Goal: Task Accomplishment & Management: Manage account settings

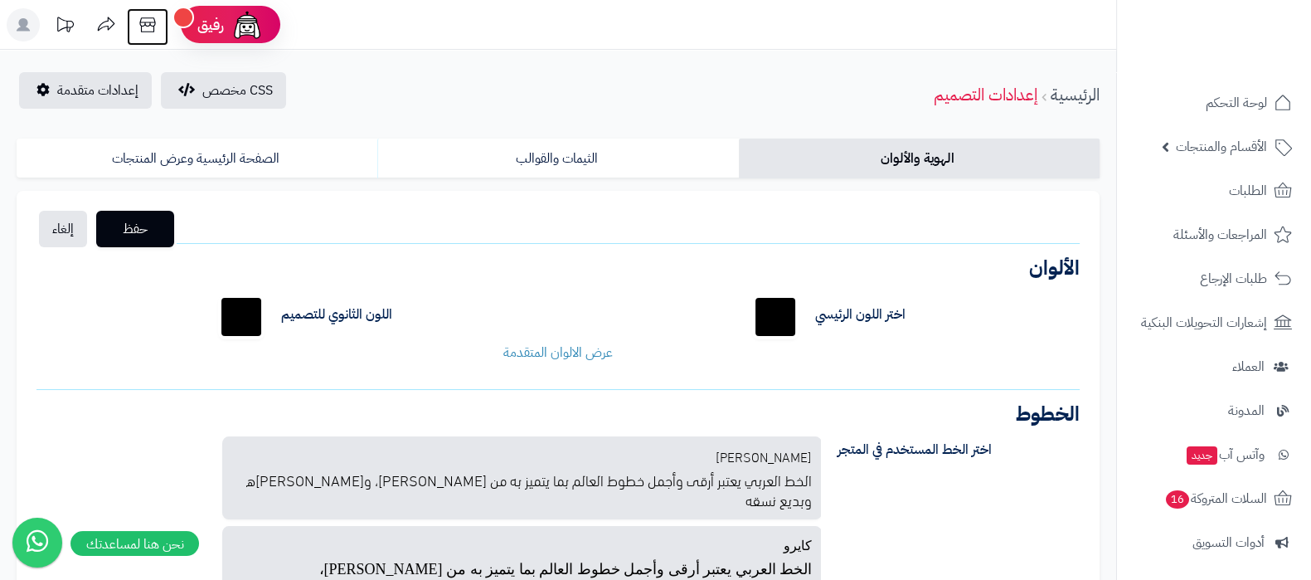
click at [143, 25] on icon at bounding box center [147, 24] width 33 height 33
click at [1162, 134] on link "الأقسام والمنتجات" at bounding box center [1214, 147] width 174 height 40
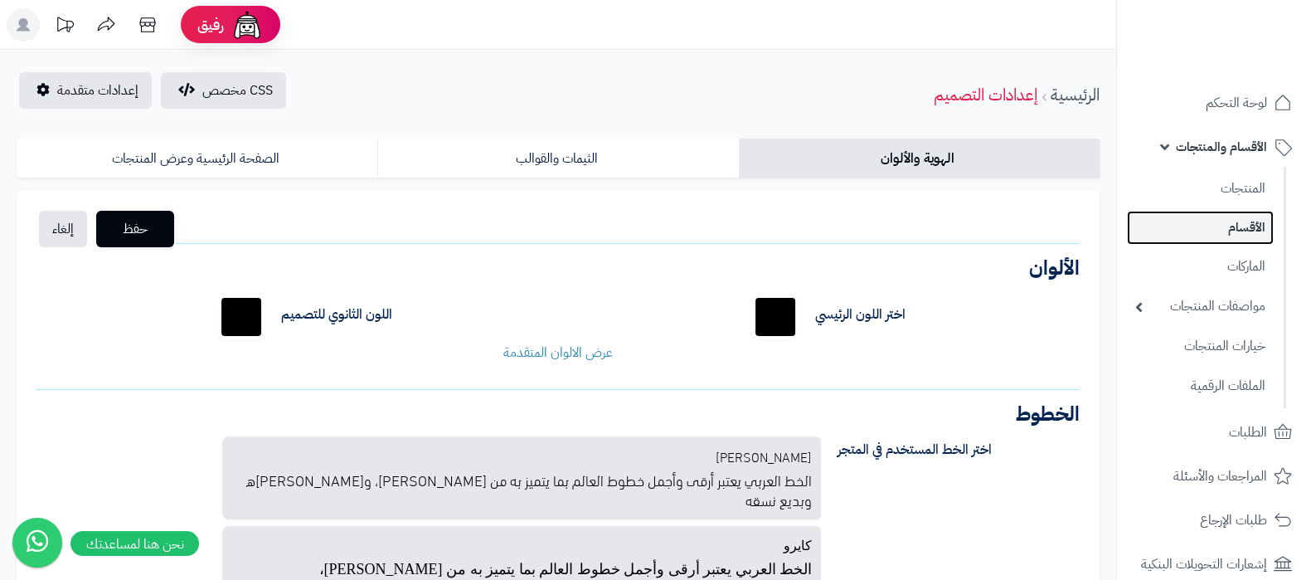
click at [1206, 226] on link "الأقسام" at bounding box center [1200, 228] width 147 height 34
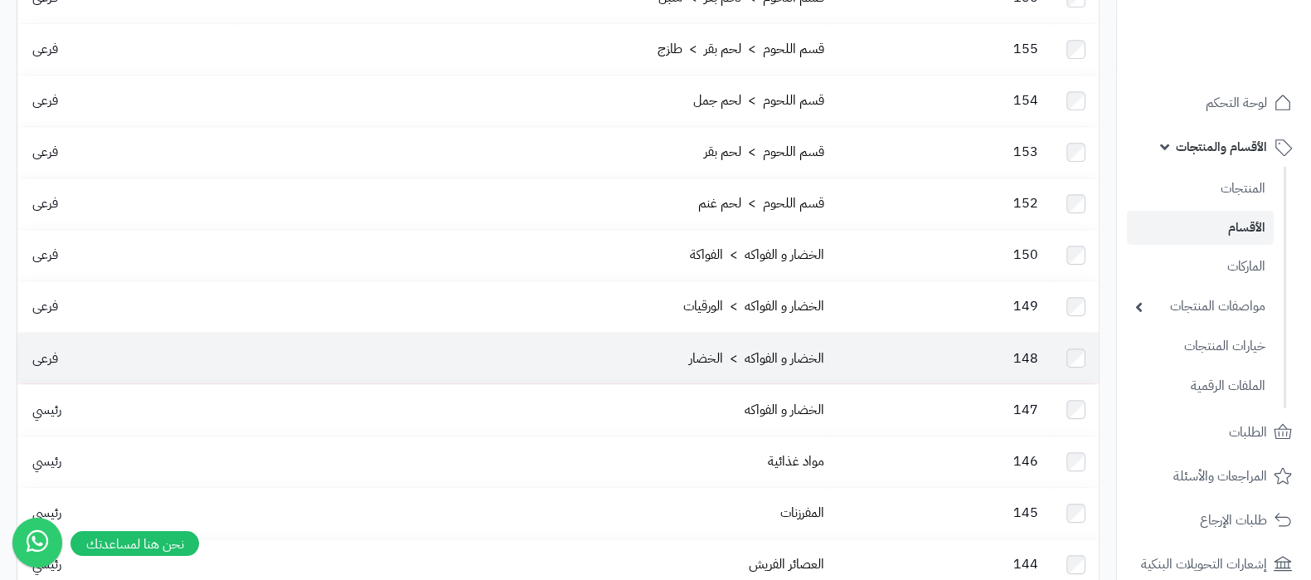
scroll to position [1949, 0]
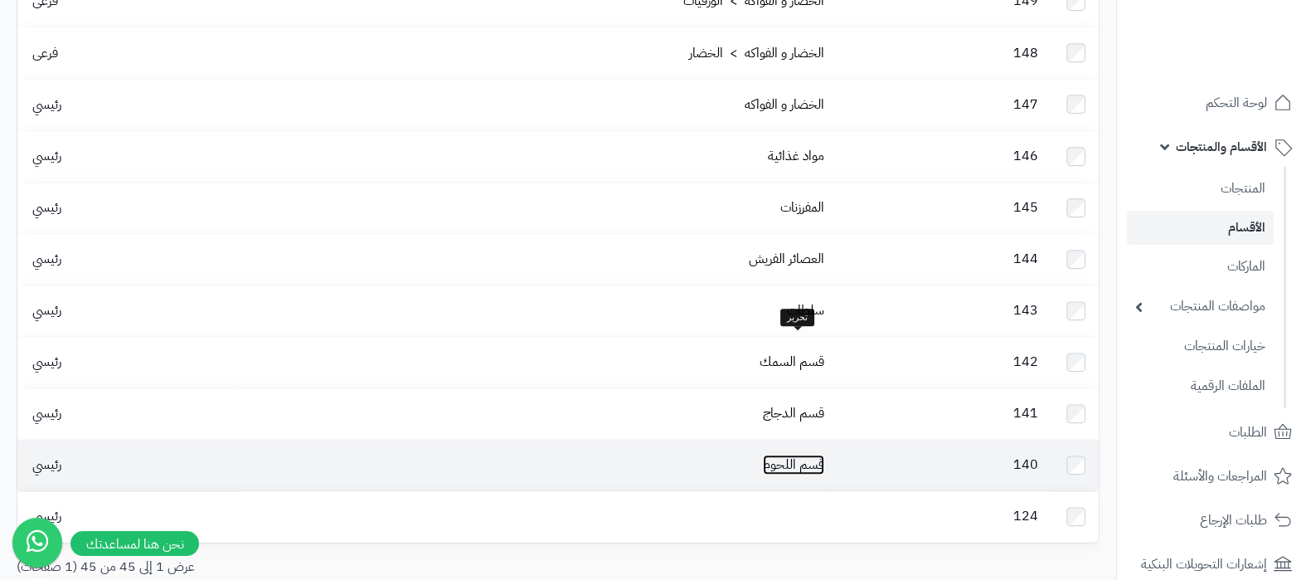
click at [790, 454] on link "قسم اللحوم" at bounding box center [793, 464] width 61 height 20
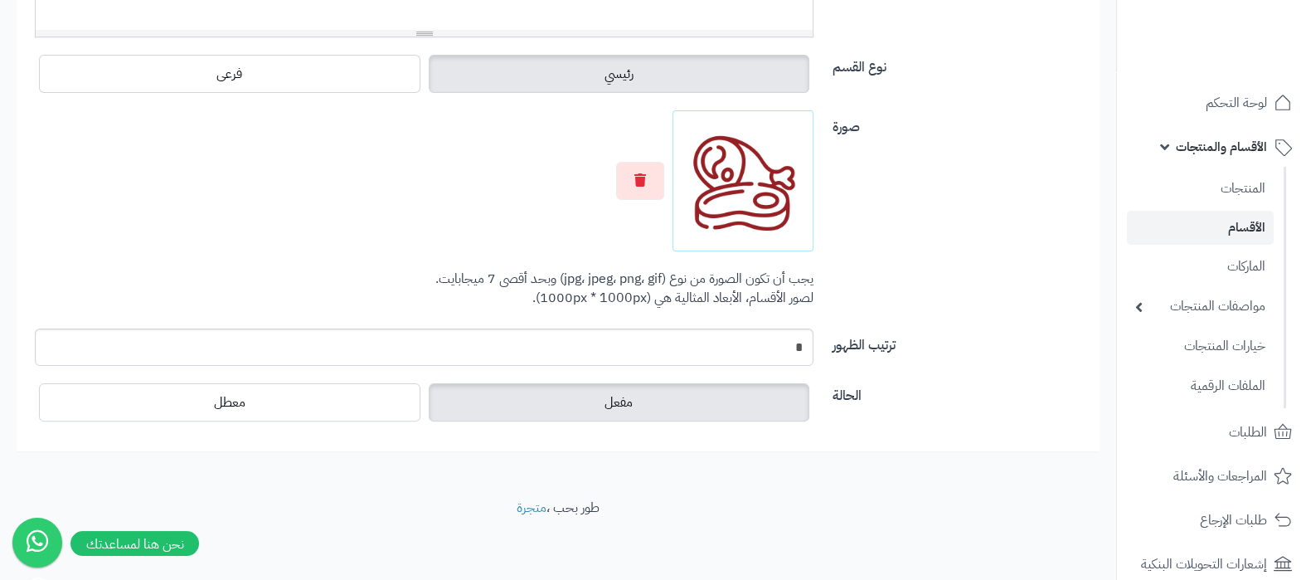
scroll to position [593, 0]
click at [1224, 243] on link "الأقسام" at bounding box center [1200, 228] width 147 height 34
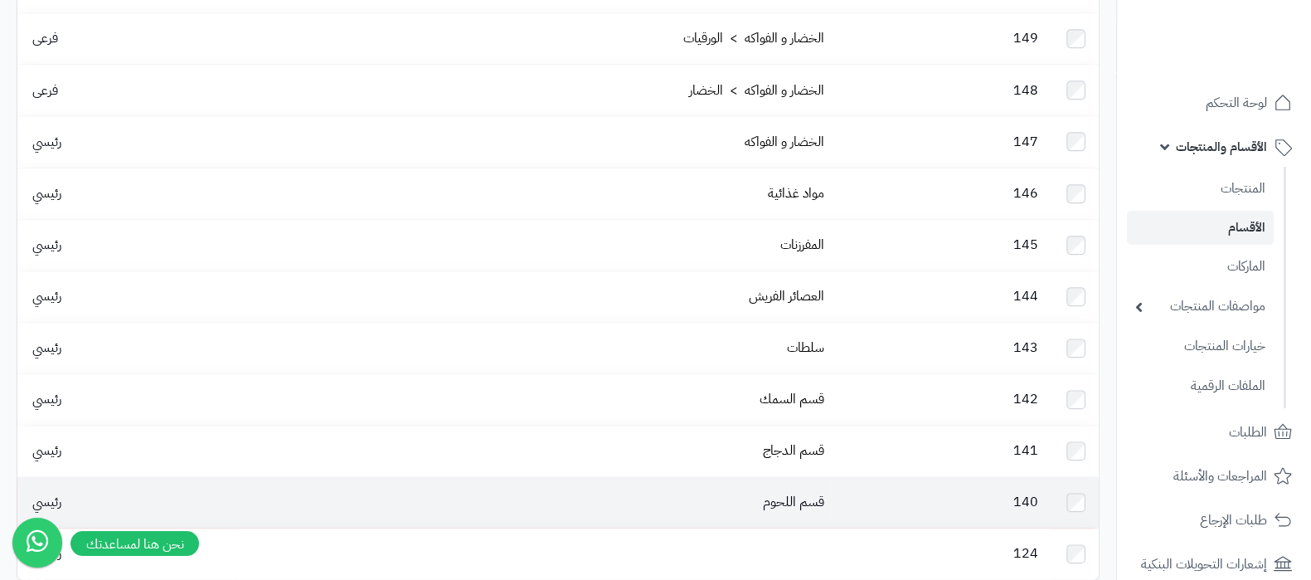
scroll to position [1949, 0]
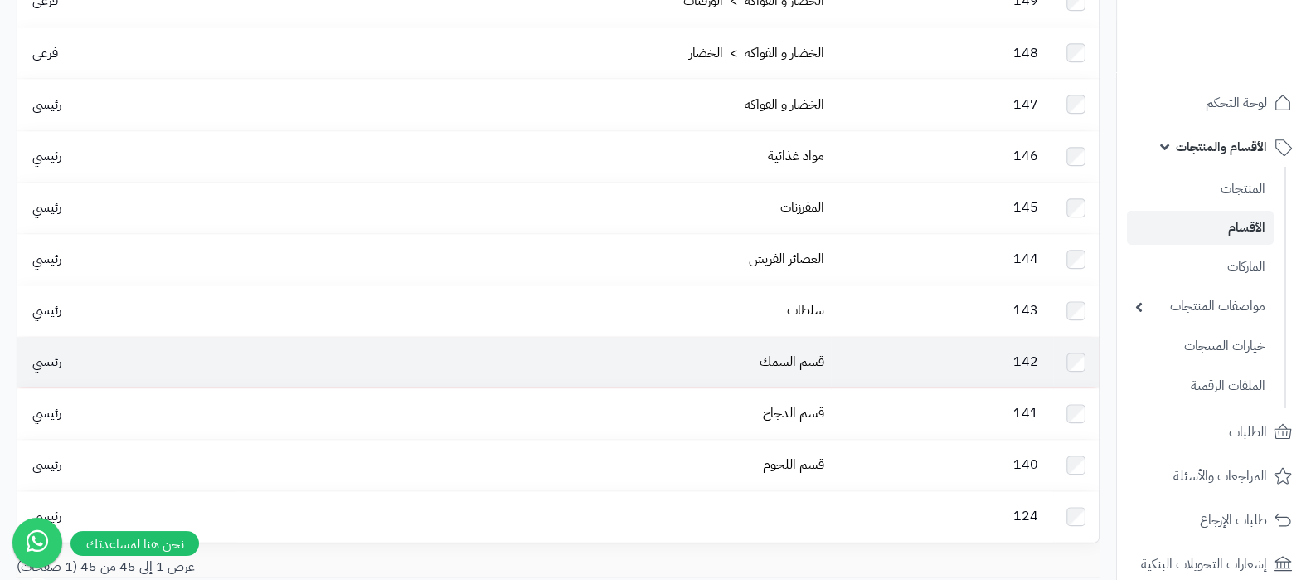
click at [785, 337] on td "قسم السمك" at bounding box center [534, 362] width 594 height 51
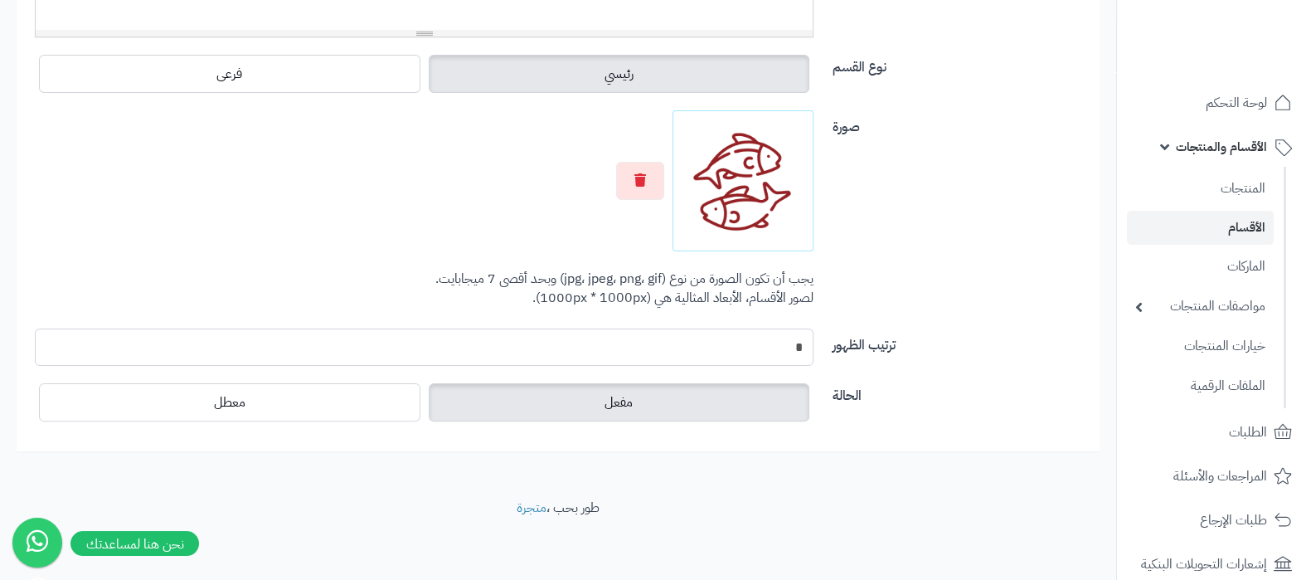
scroll to position [593, 0]
drag, startPoint x: 786, startPoint y: 342, endPoint x: 818, endPoint y: 347, distance: 32.9
click at [818, 347] on div "*" at bounding box center [423, 346] width 803 height 37
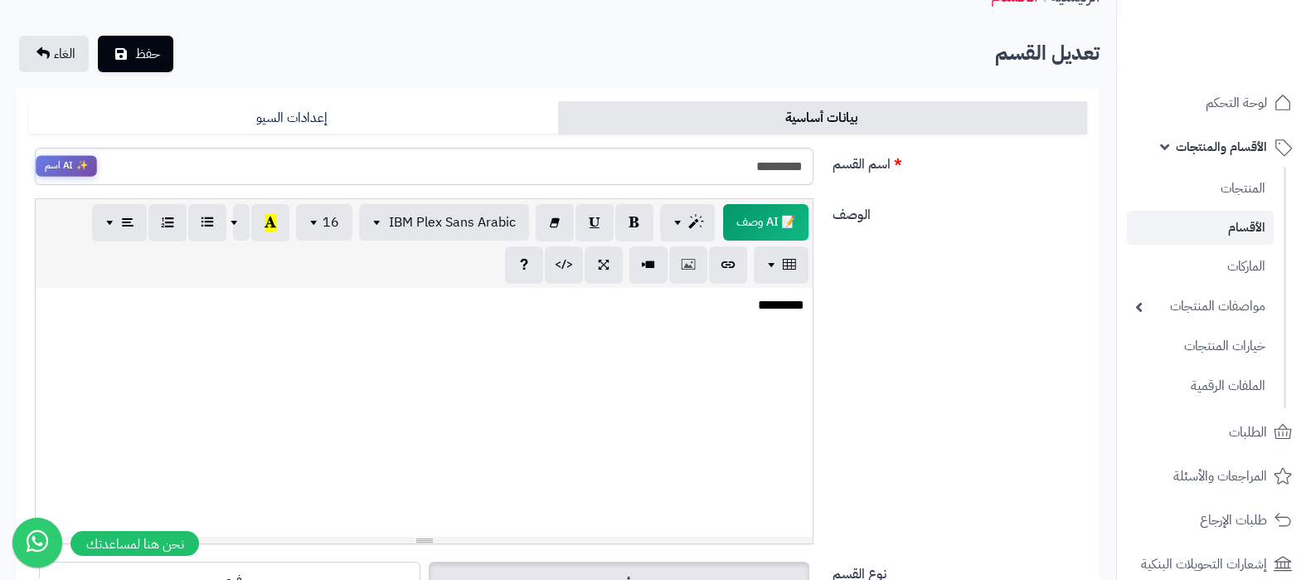
scroll to position [0, 0]
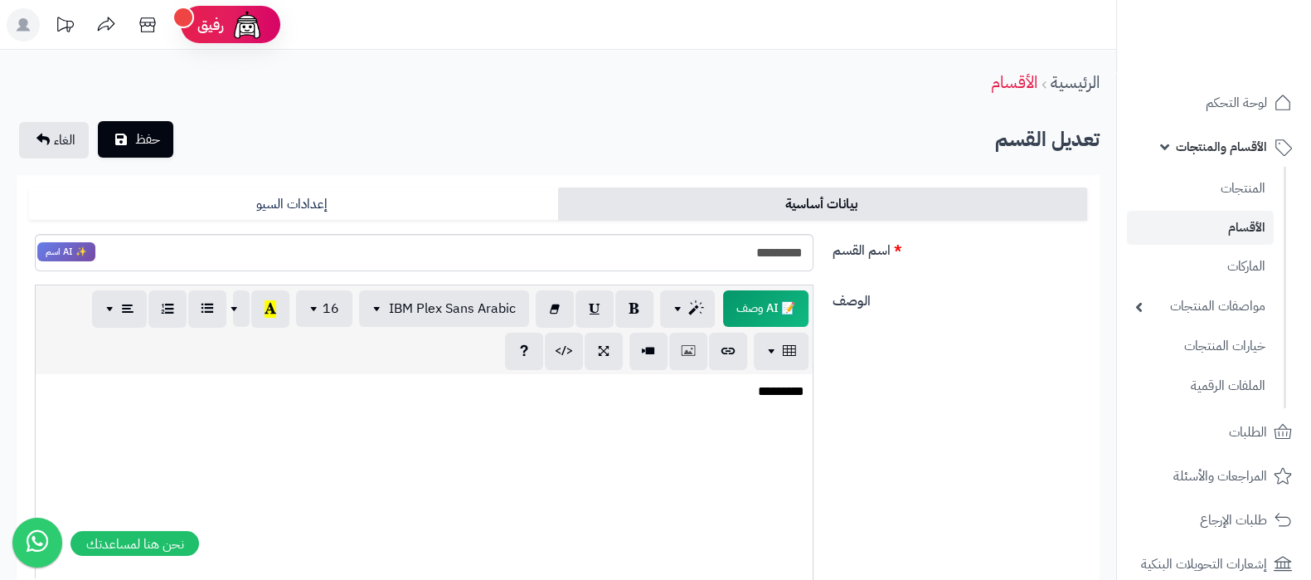
type input "*"
click at [145, 134] on span "حفظ" at bounding box center [147, 139] width 25 height 20
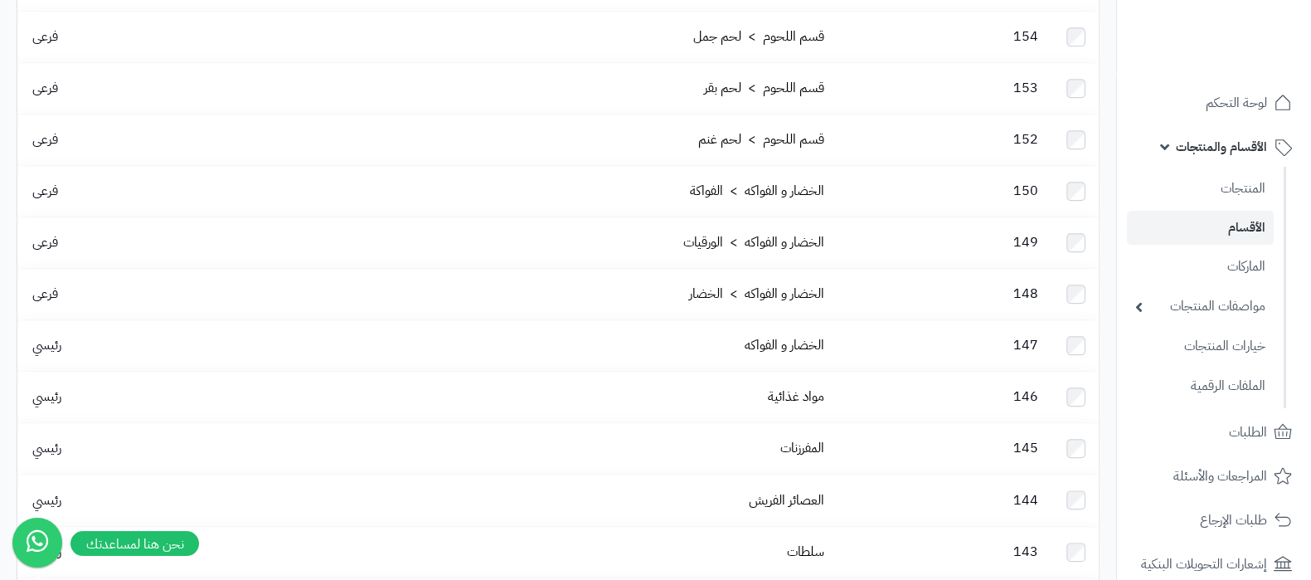
scroll to position [2003, 0]
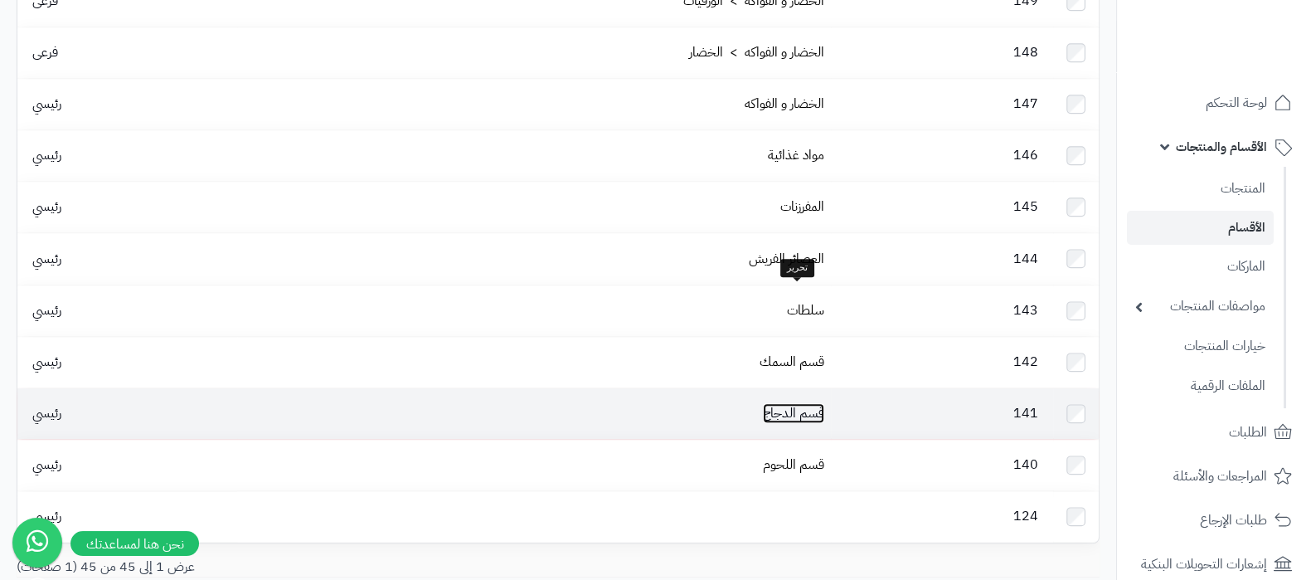
click at [803, 403] on link "قسم الدجاج" at bounding box center [793, 413] width 61 height 20
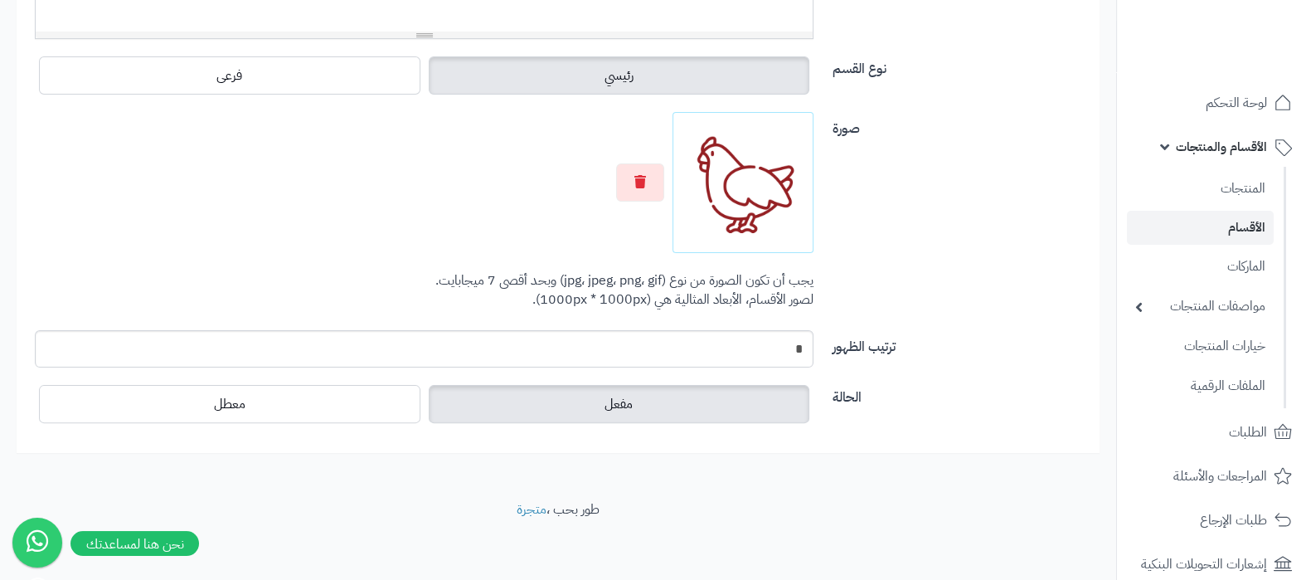
scroll to position [593, 0]
drag, startPoint x: 779, startPoint y: 352, endPoint x: 818, endPoint y: 352, distance: 39.8
click at [818, 352] on div "*" at bounding box center [423, 346] width 803 height 37
type input "*"
click at [191, 243] on div at bounding box center [424, 180] width 779 height 141
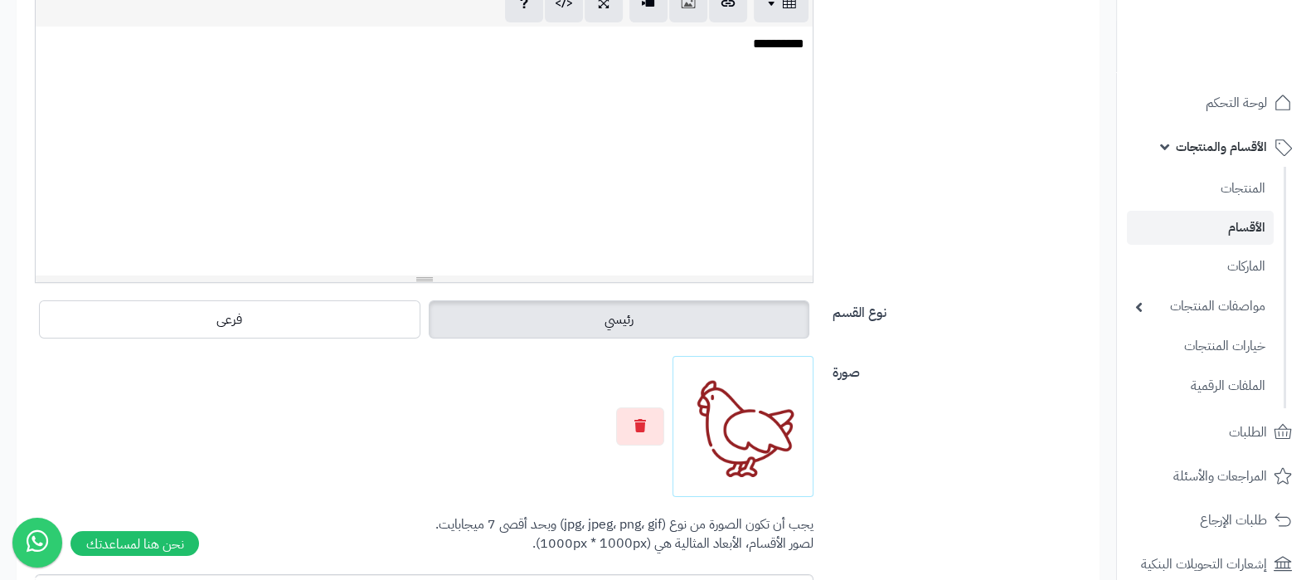
scroll to position [0, 0]
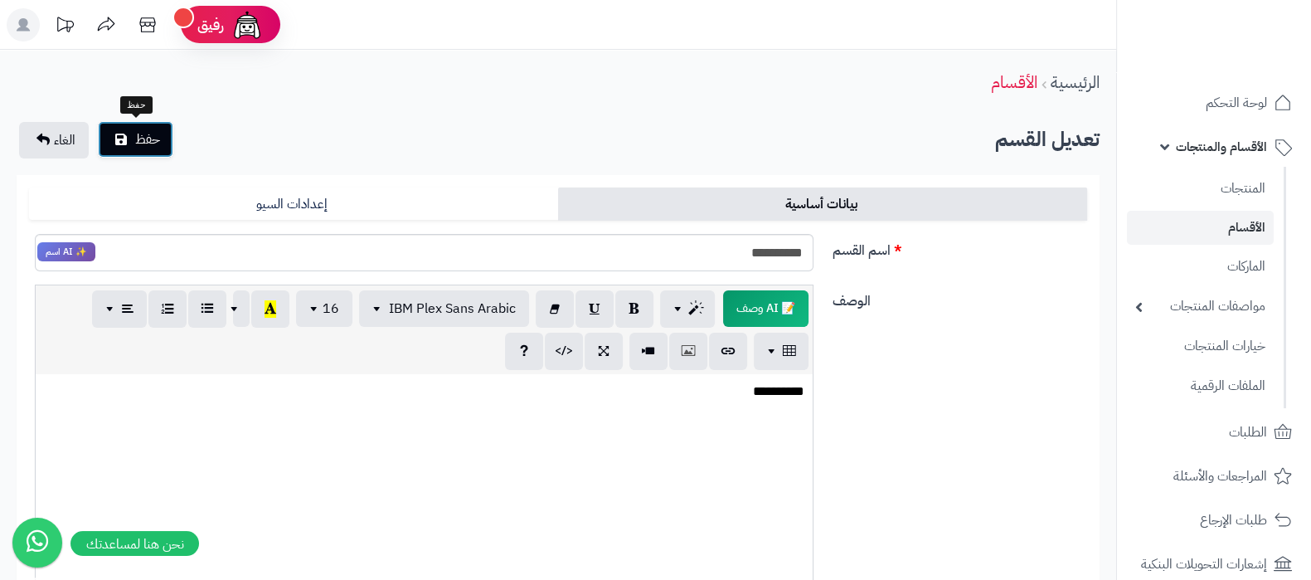
click at [149, 141] on span "حفظ" at bounding box center [147, 139] width 25 height 20
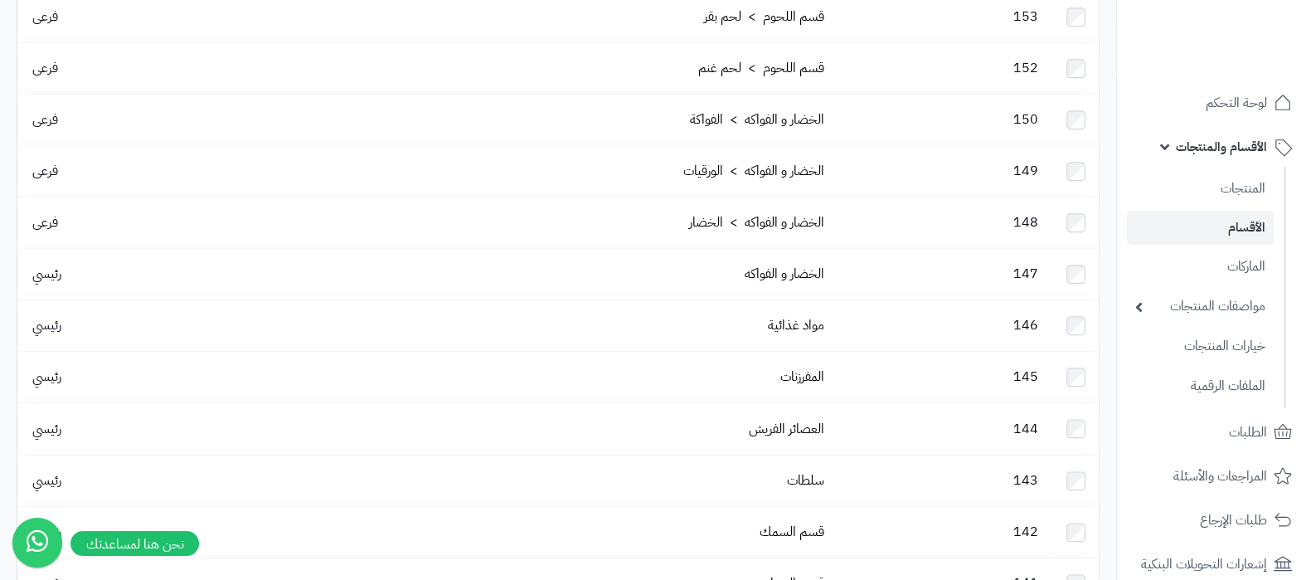
scroll to position [1866, 0]
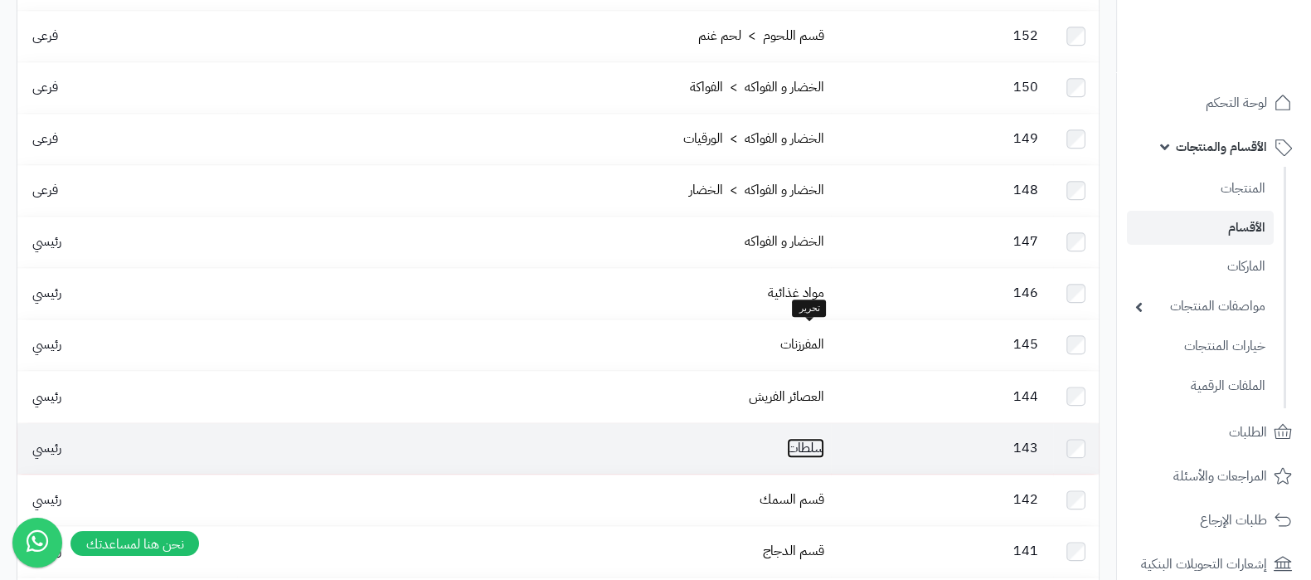
click at [813, 438] on link "سلطات" at bounding box center [805, 448] width 37 height 20
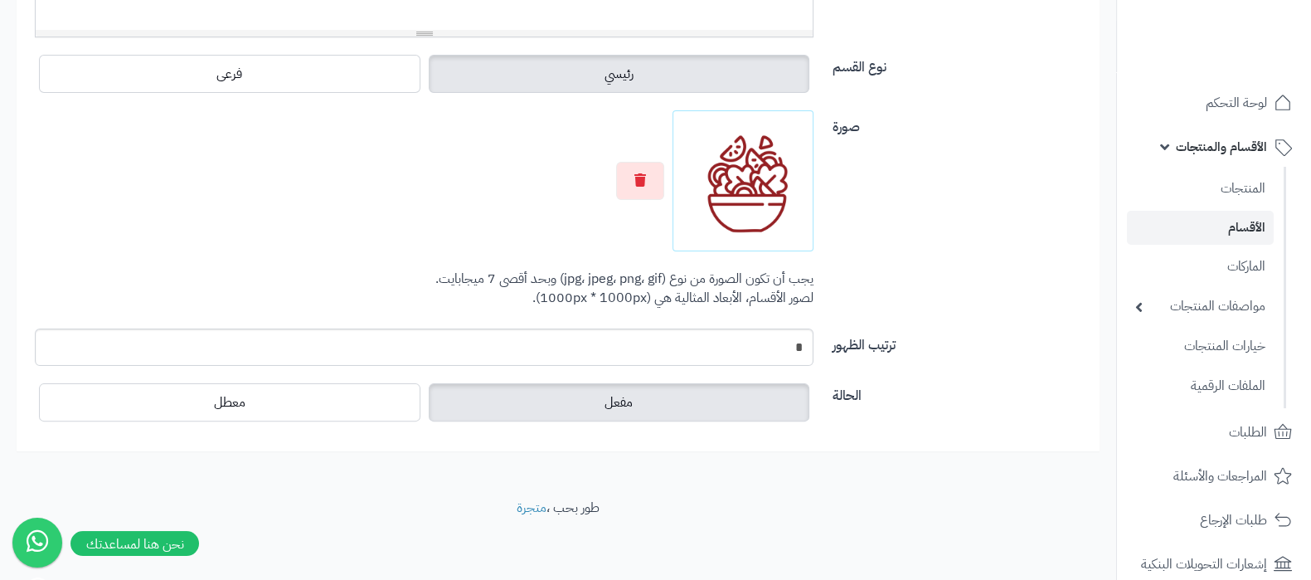
scroll to position [593, 0]
drag, startPoint x: 792, startPoint y: 350, endPoint x: 807, endPoint y: 350, distance: 14.9
click at [807, 350] on input "*" at bounding box center [424, 346] width 779 height 37
type input "*"
click at [947, 346] on label "ترتيب الظهور" at bounding box center [960, 341] width 268 height 27
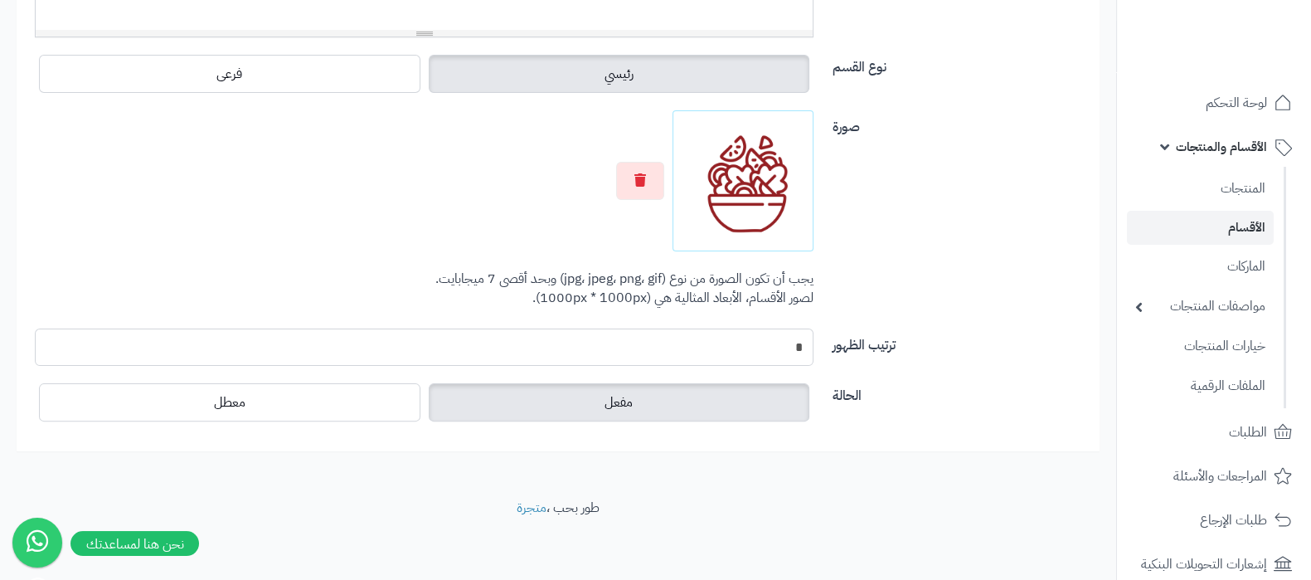
click at [813, 346] on input "*" at bounding box center [424, 346] width 779 height 37
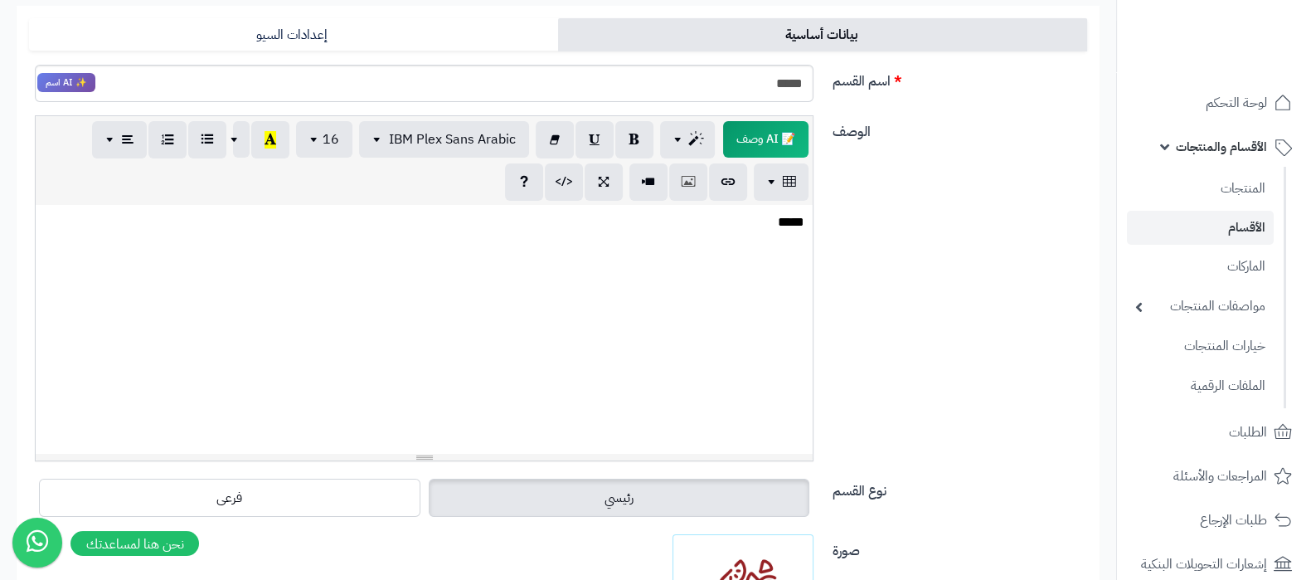
scroll to position [0, 0]
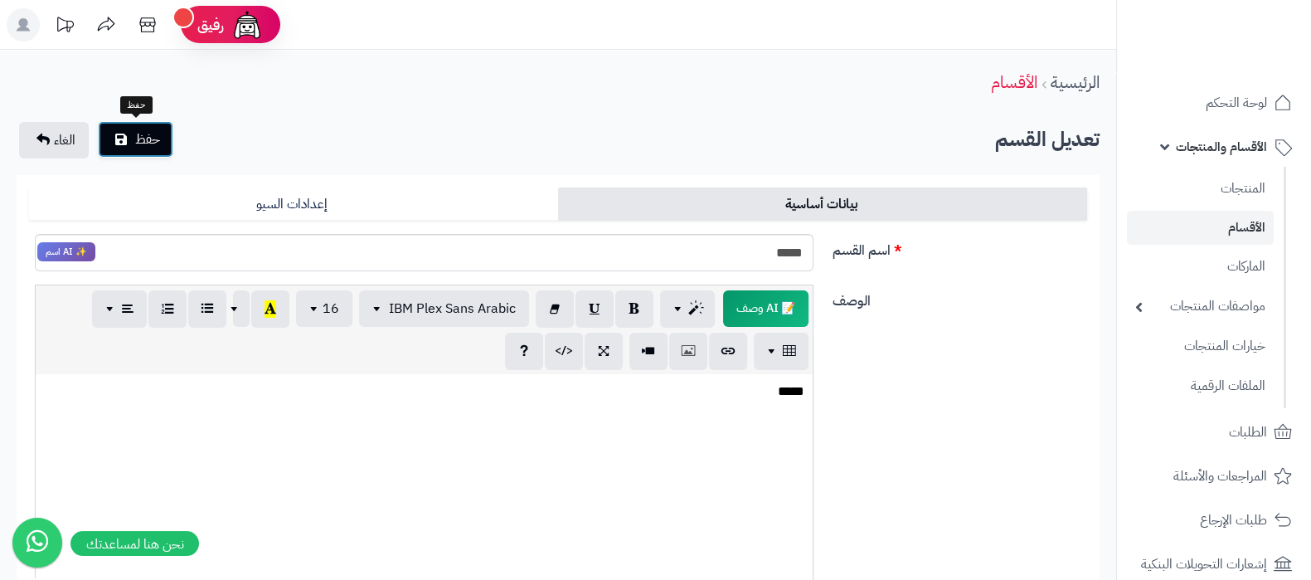
click at [157, 147] on span "حفظ" at bounding box center [147, 139] width 25 height 20
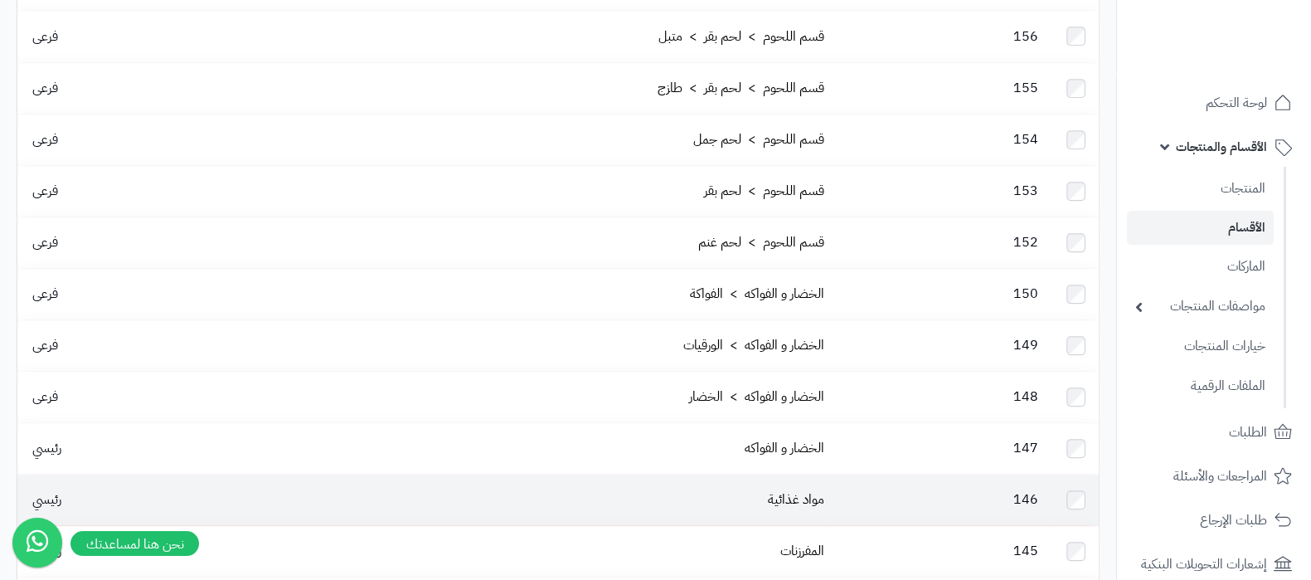
scroll to position [1762, 0]
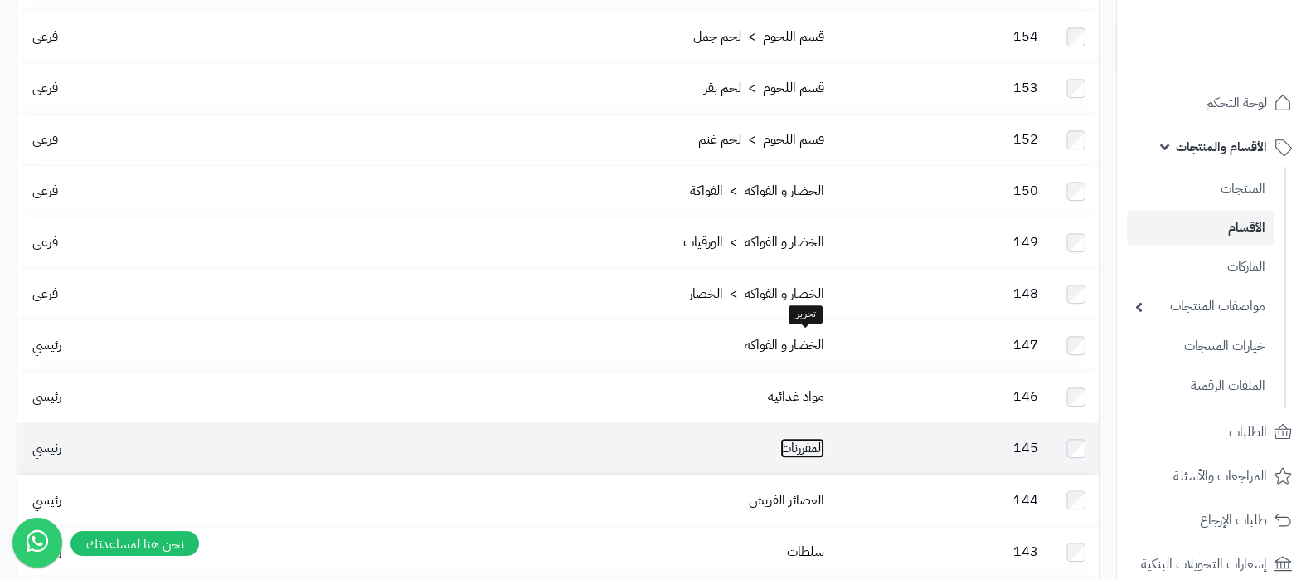
click at [792, 438] on link "المفرزنات" at bounding box center [802, 448] width 44 height 20
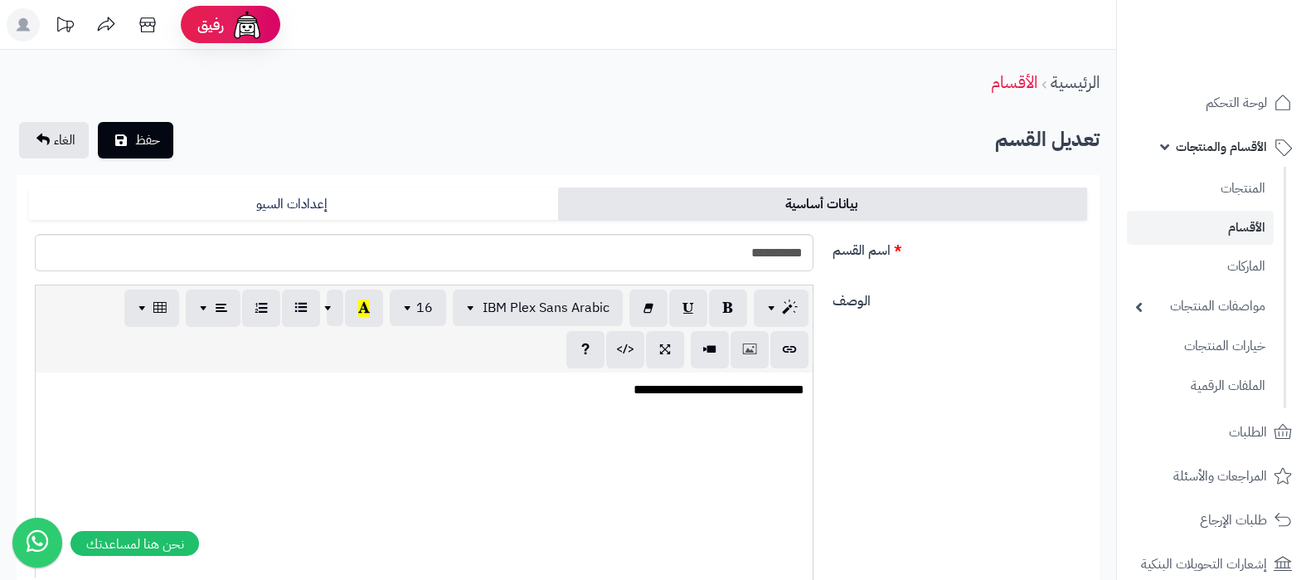
scroll to position [519, 0]
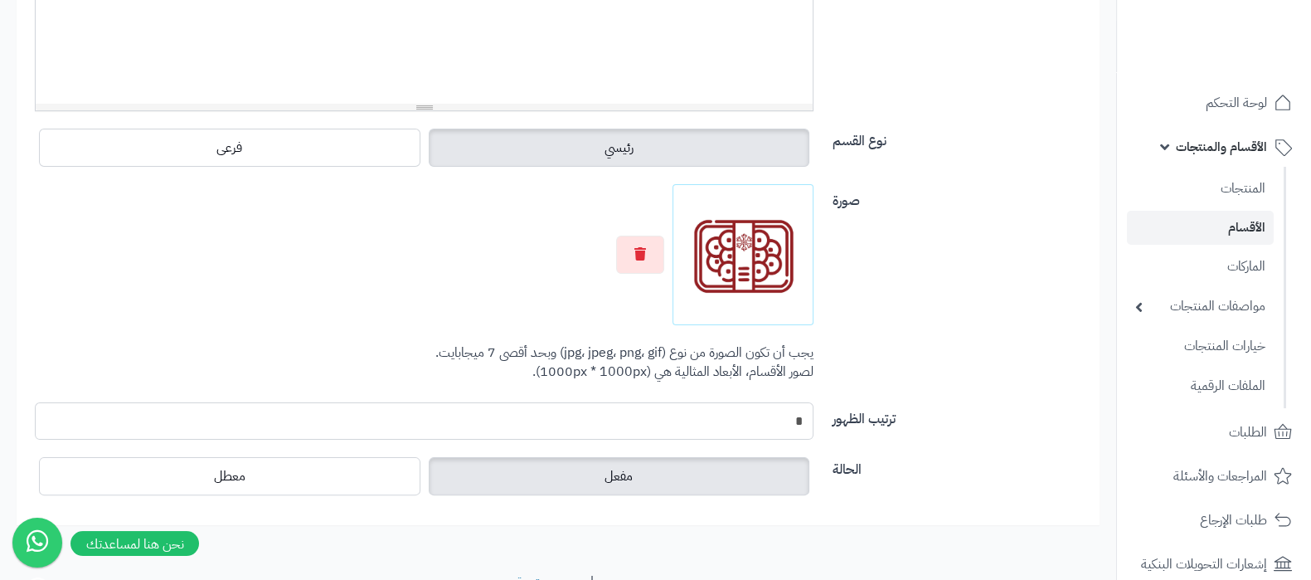
drag, startPoint x: 789, startPoint y: 412, endPoint x: 836, endPoint y: 409, distance: 46.5
click at [836, 409] on div "ترتيب الظهور *" at bounding box center [557, 427] width 1071 height 51
type input "*"
click at [983, 353] on div "صورة اختر الصورة الأساسية يجب أن تكون الصورة من نوع (jpg، jpeg، png، gif) وبحد …" at bounding box center [557, 293] width 1071 height 218
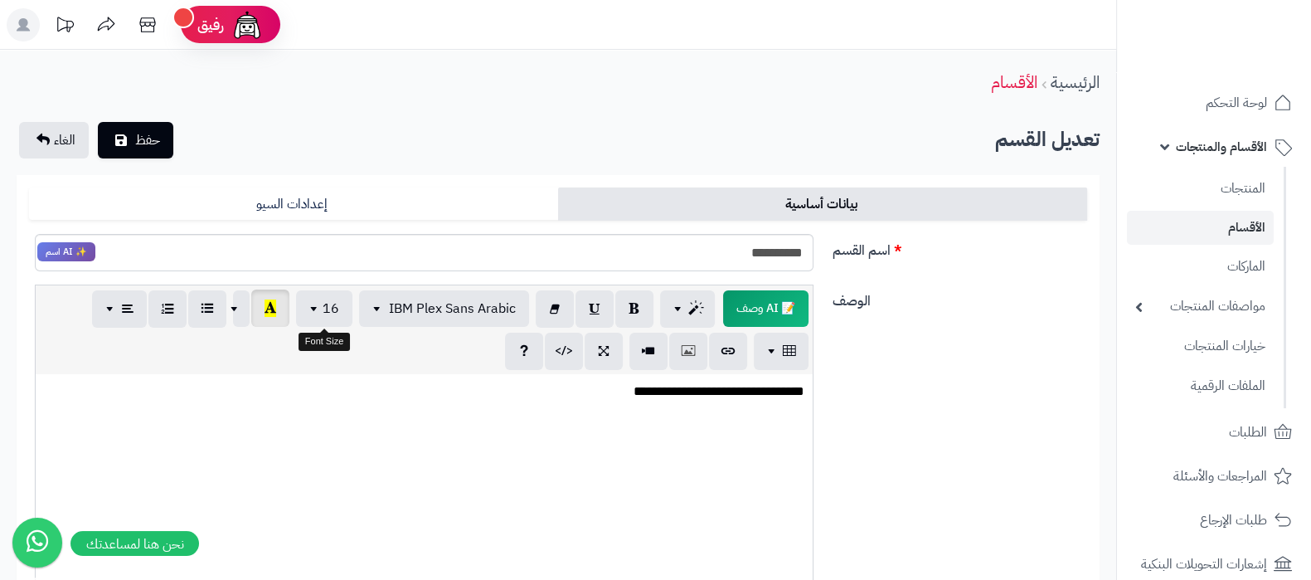
scroll to position [0, 0]
click at [132, 142] on button "حفظ" at bounding box center [135, 139] width 75 height 36
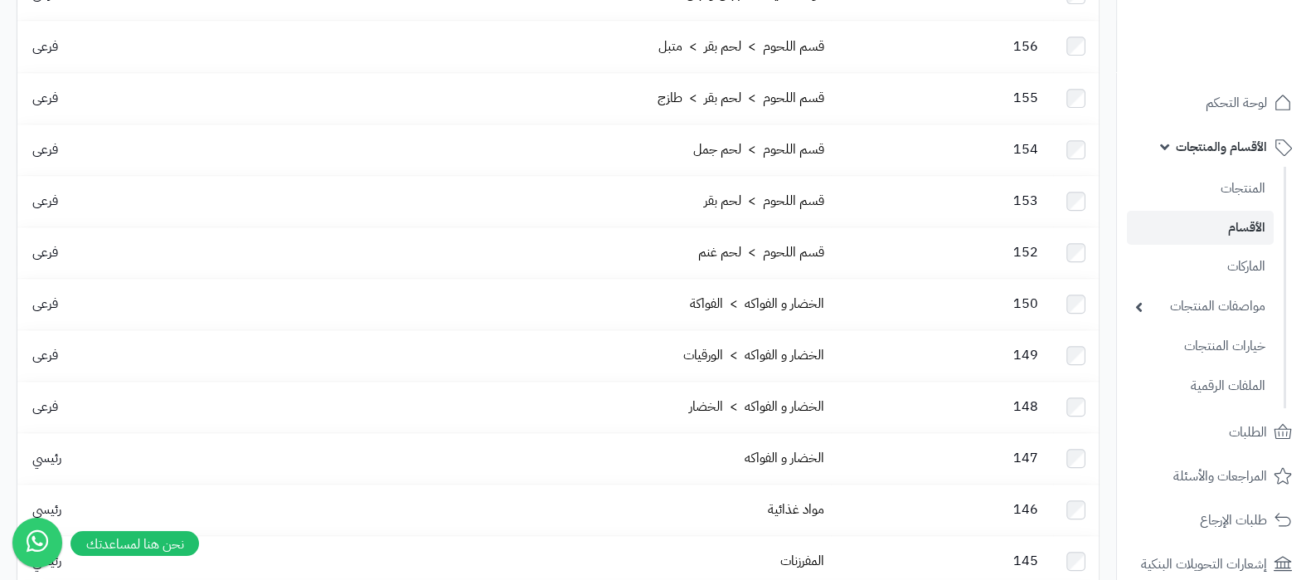
scroll to position [1657, 0]
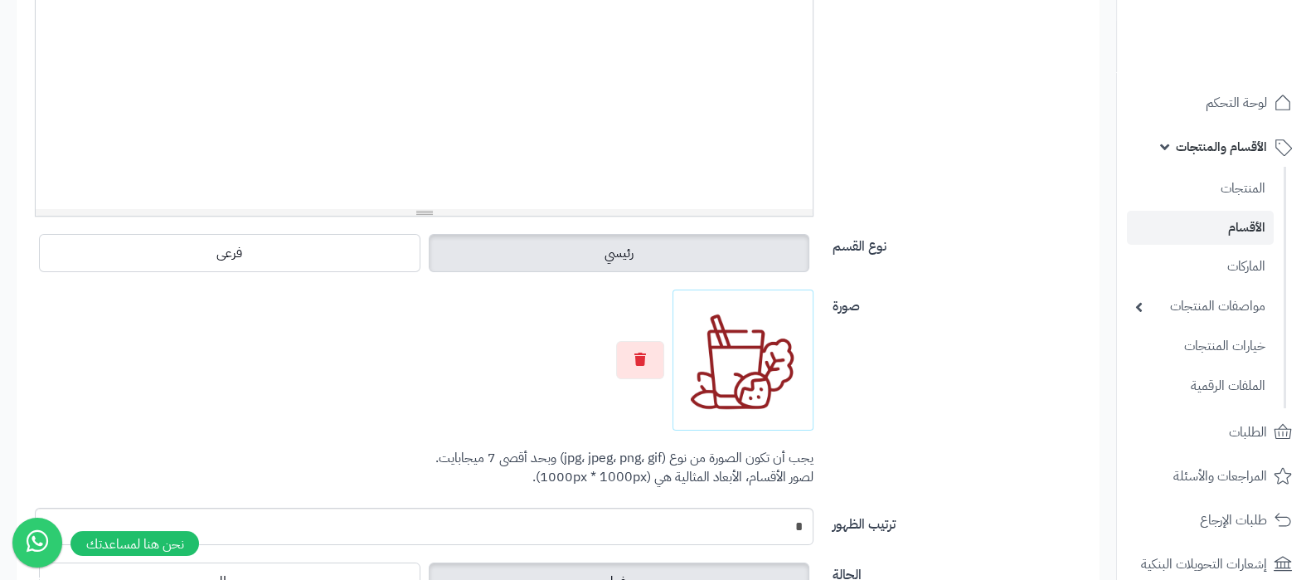
scroll to position [415, 0]
drag, startPoint x: 772, startPoint y: 518, endPoint x: 833, endPoint y: 533, distance: 63.1
click at [833, 533] on div "ترتيب الظهور *" at bounding box center [557, 531] width 1071 height 51
type input "*"
click at [963, 437] on div "صورة اختر الصورة الأساسية يجب أن تكون الصورة من نوع (jpg، jpeg، png، gif) وبحد …" at bounding box center [557, 397] width 1071 height 218
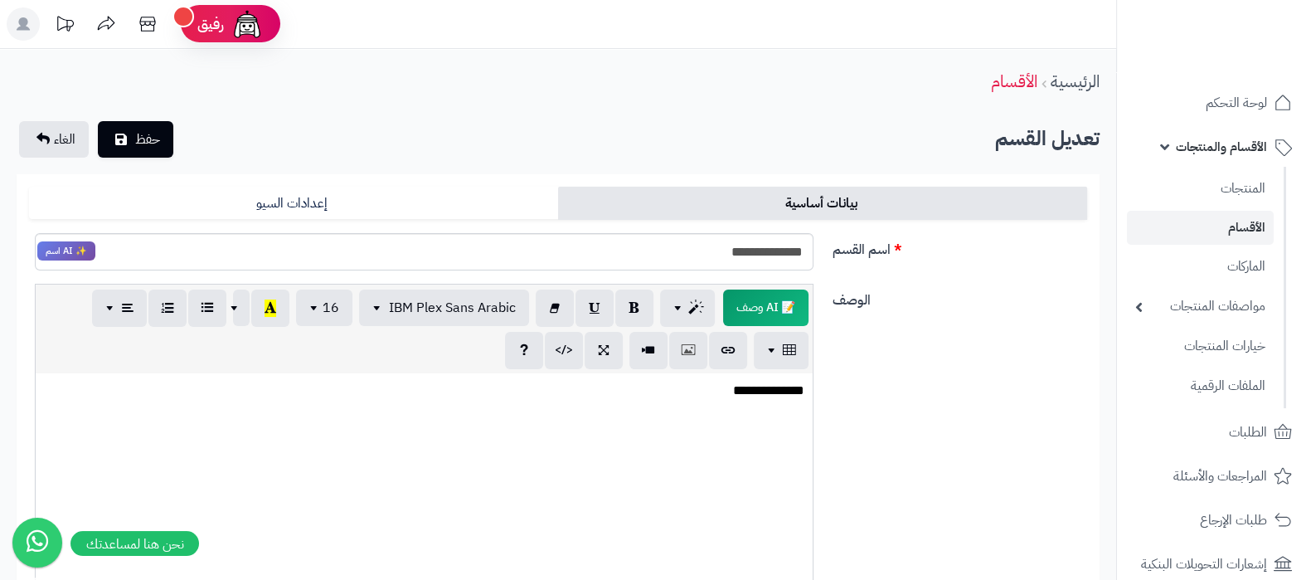
scroll to position [0, 0]
click at [153, 141] on span "حفظ" at bounding box center [147, 139] width 25 height 20
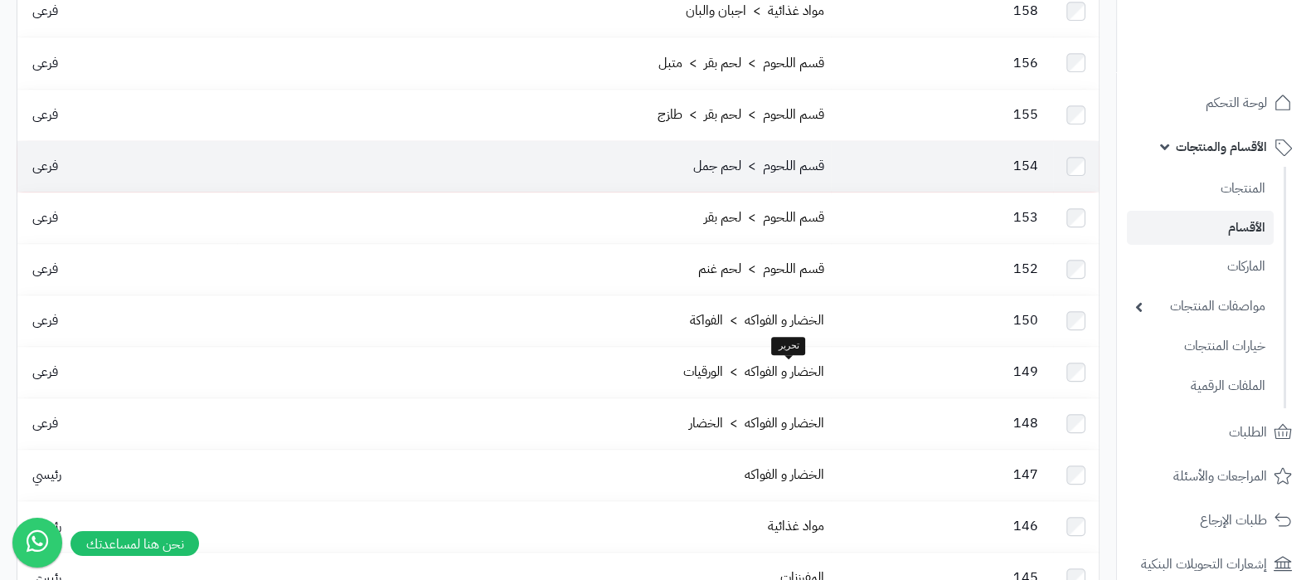
scroll to position [1762, 0]
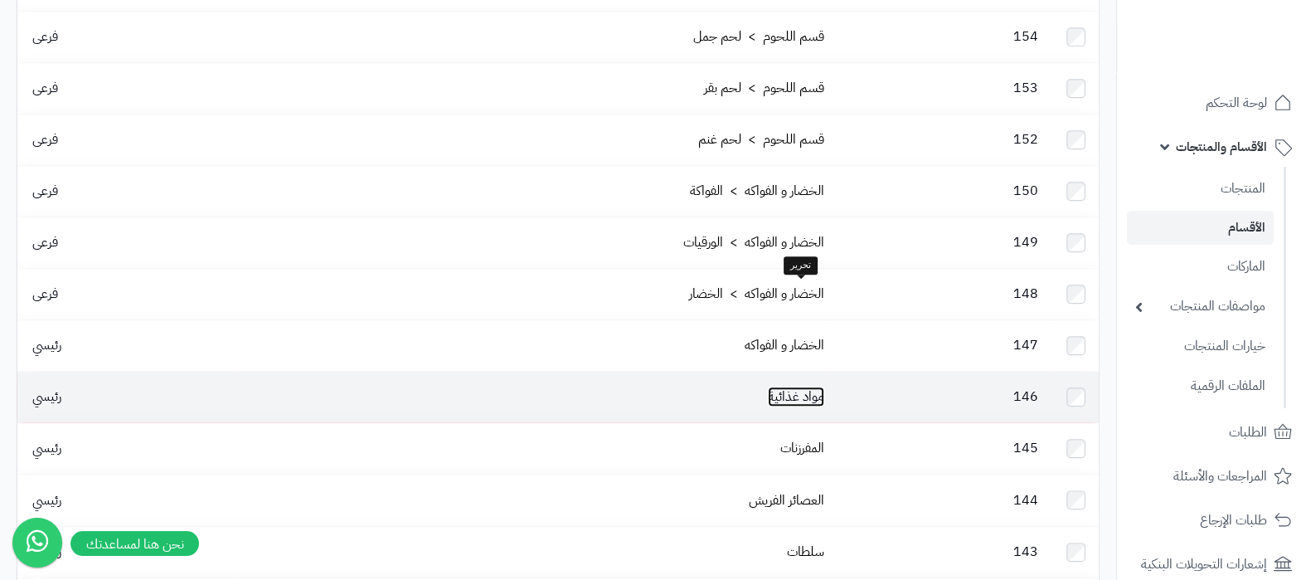
click at [787, 386] on link "مواد غذائية" at bounding box center [796, 396] width 56 height 20
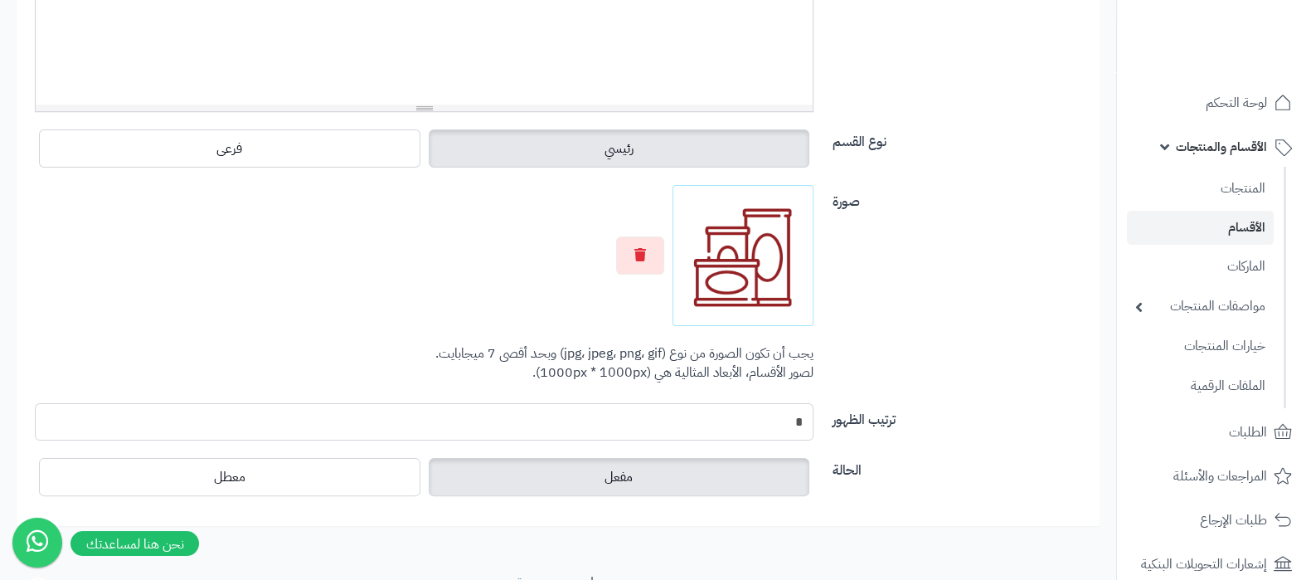
scroll to position [519, 0]
drag, startPoint x: 781, startPoint y: 419, endPoint x: 832, endPoint y: 419, distance: 51.4
click at [832, 419] on div "ترتيب الظهور *" at bounding box center [557, 427] width 1071 height 51
type input "*"
click at [983, 388] on div "صورة اختر الصورة الأساسية يجب أن تكون الصورة من نوع (jpg، jpeg، png، gif) وبحد …" at bounding box center [557, 293] width 1071 height 218
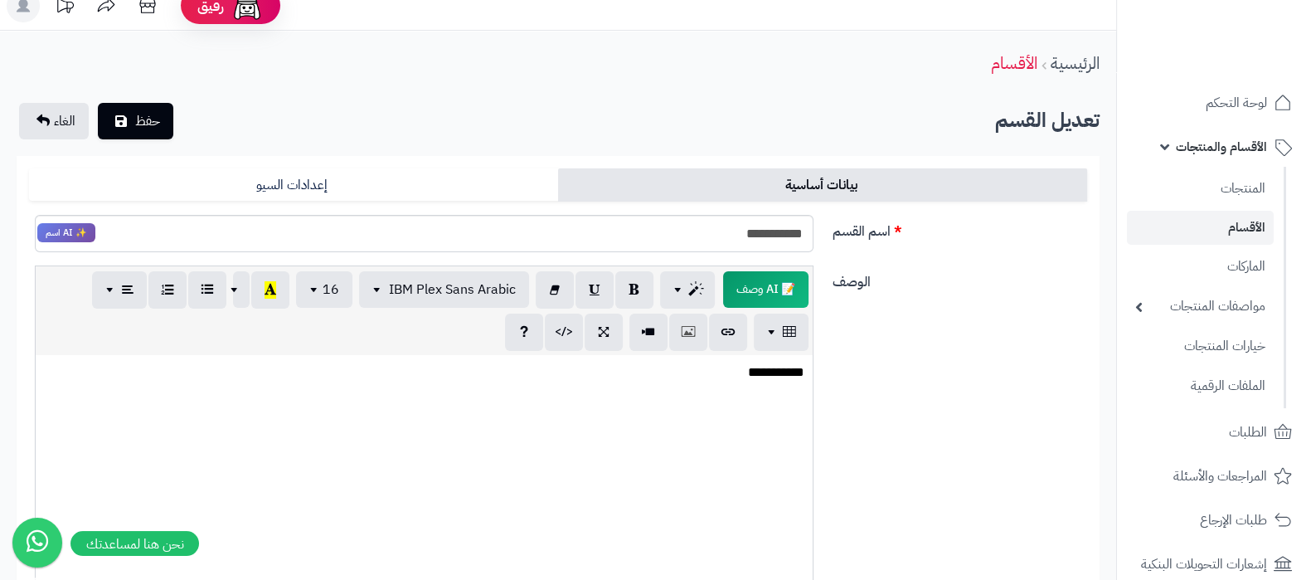
scroll to position [0, 0]
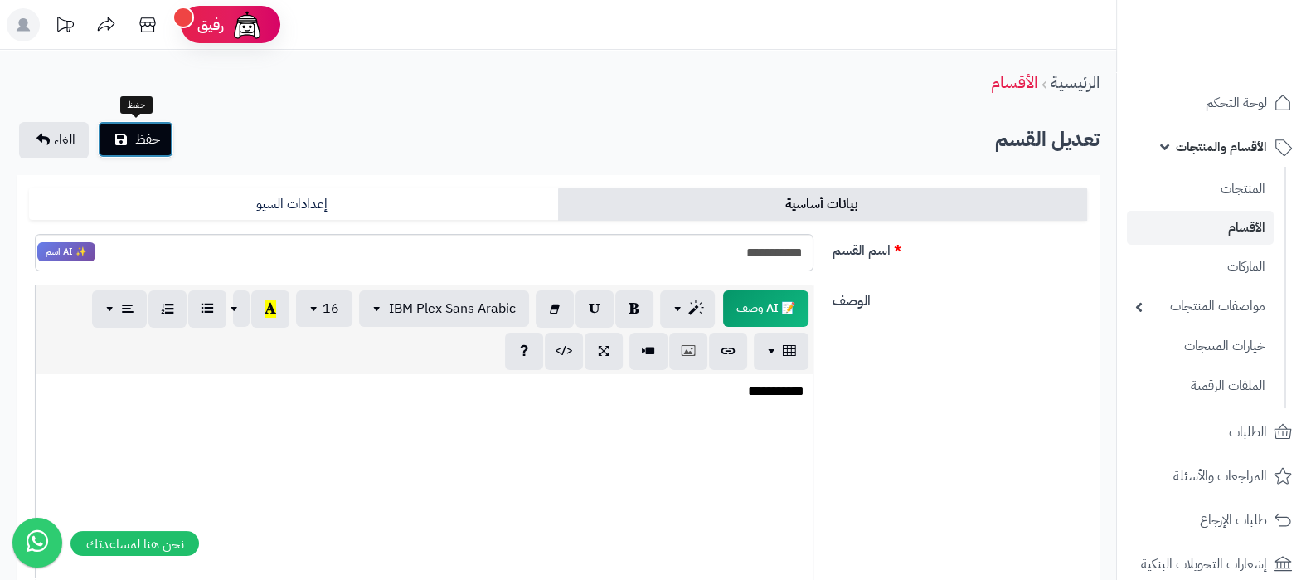
click at [115, 137] on icon "submit" at bounding box center [121, 139] width 12 height 13
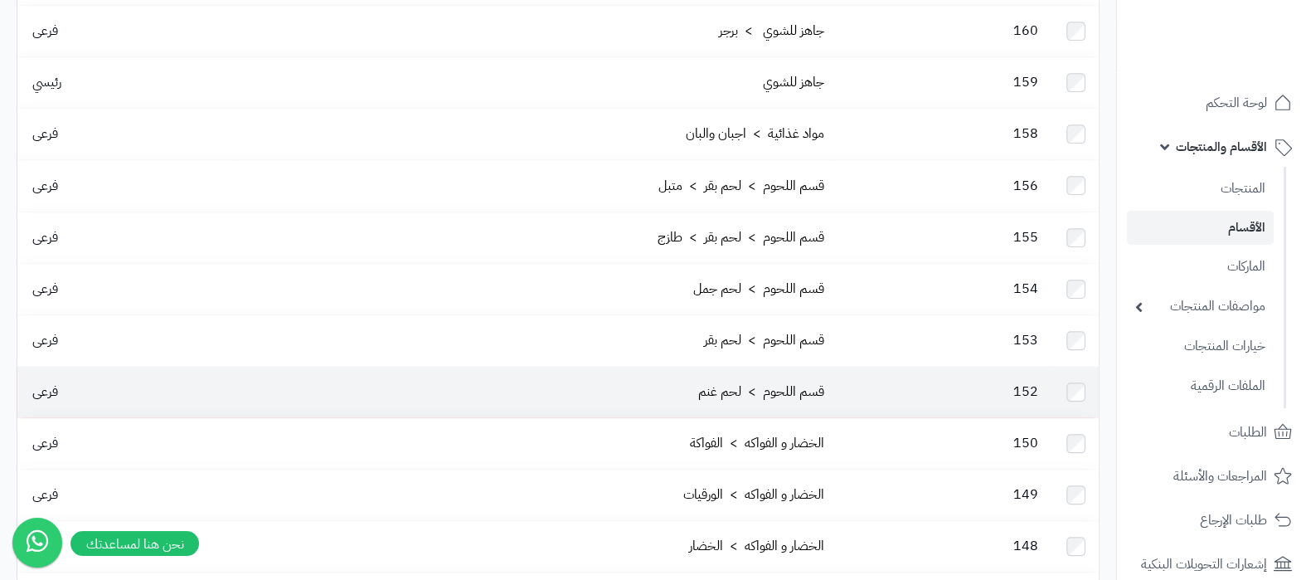
scroll to position [1554, 0]
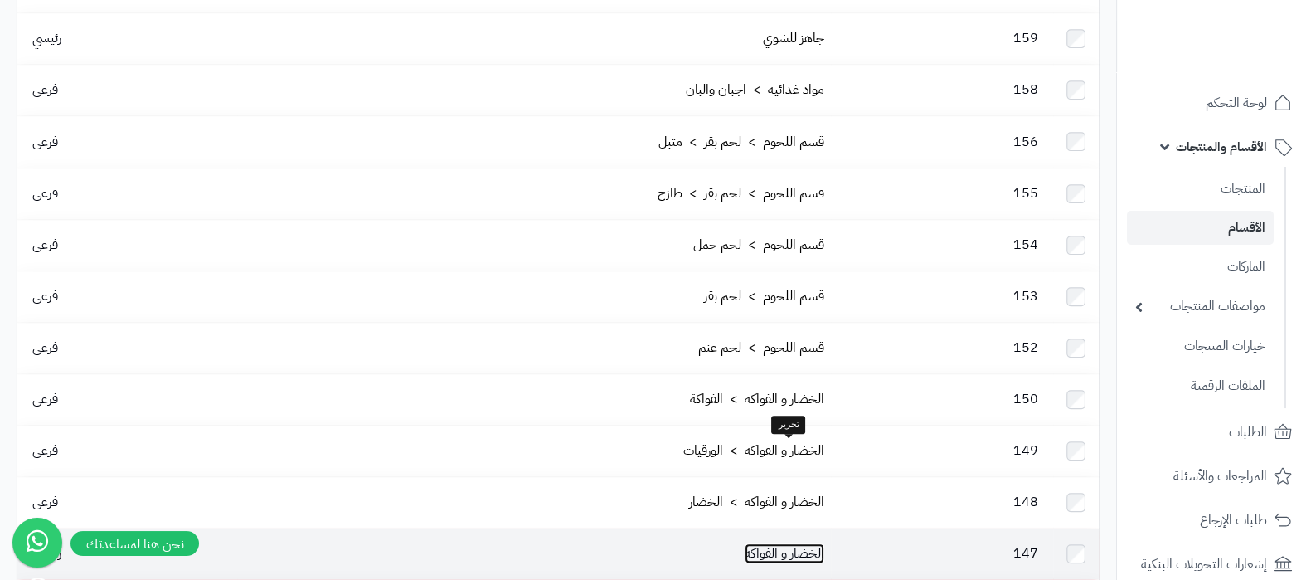
click at [796, 543] on link "الخضار و الفواكه" at bounding box center [785, 553] width 80 height 20
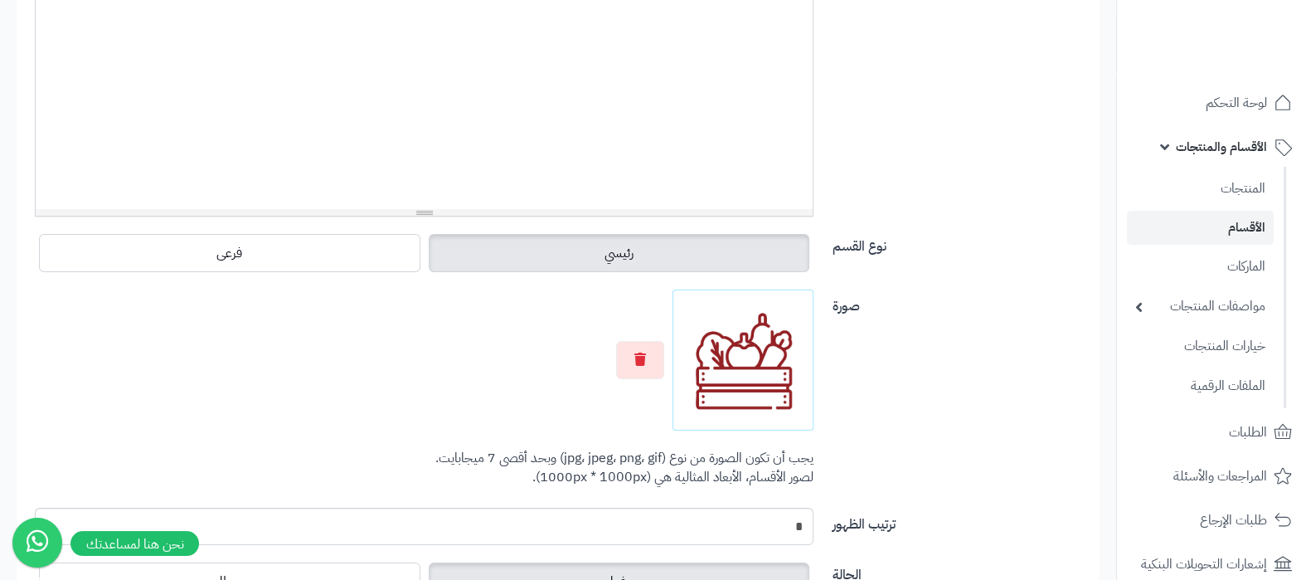
scroll to position [415, 0]
drag, startPoint x: 784, startPoint y: 527, endPoint x: 842, endPoint y: 529, distance: 57.2
click at [839, 529] on div "ترتيب الظهور *" at bounding box center [557, 531] width 1071 height 51
type input "*"
click at [1006, 466] on div "صورة اختر الصورة الأساسية يجب أن تكون الصورة من نوع (jpg، jpeg، png، gif) وبحد …" at bounding box center [557, 397] width 1071 height 218
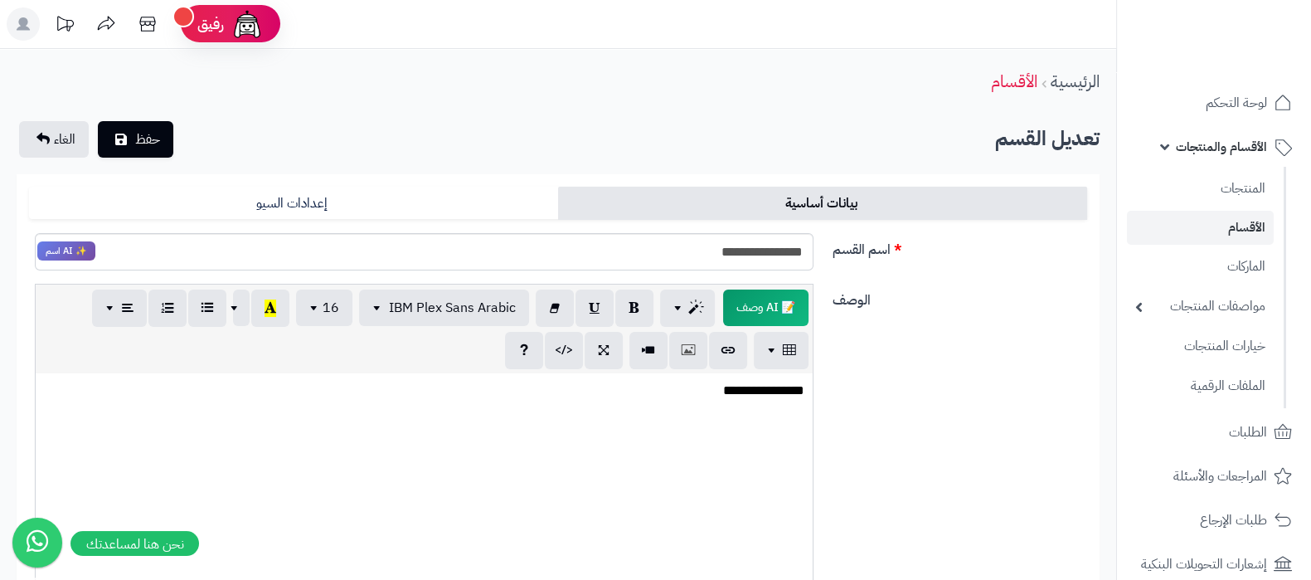
scroll to position [0, 0]
click at [141, 145] on span "حفظ" at bounding box center [147, 139] width 25 height 20
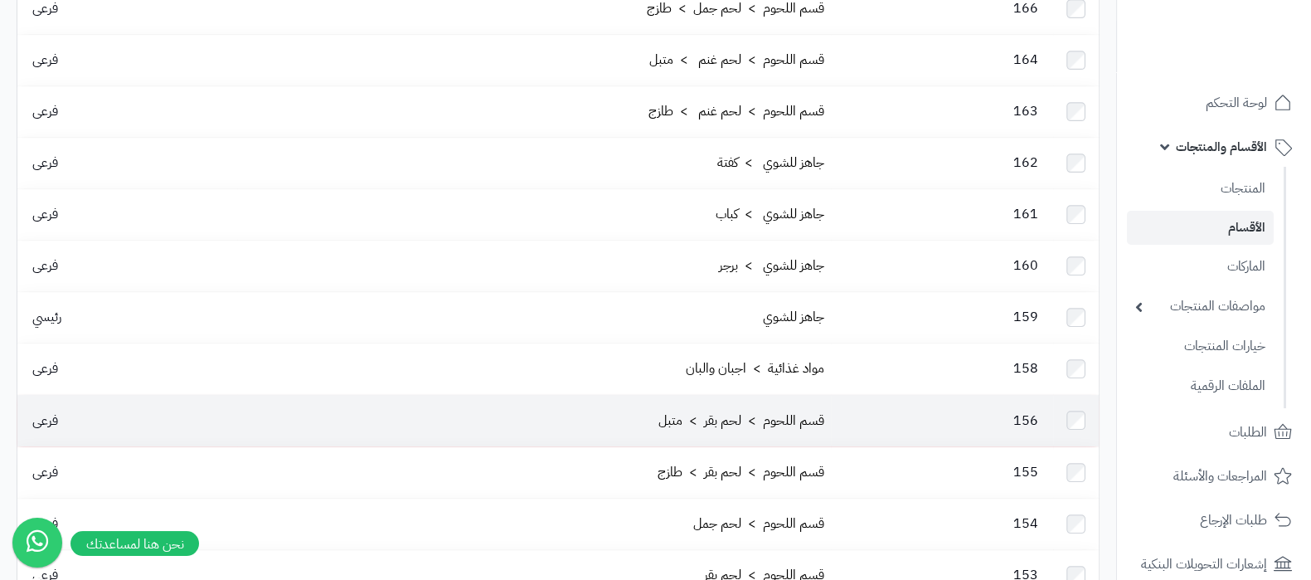
scroll to position [1244, 0]
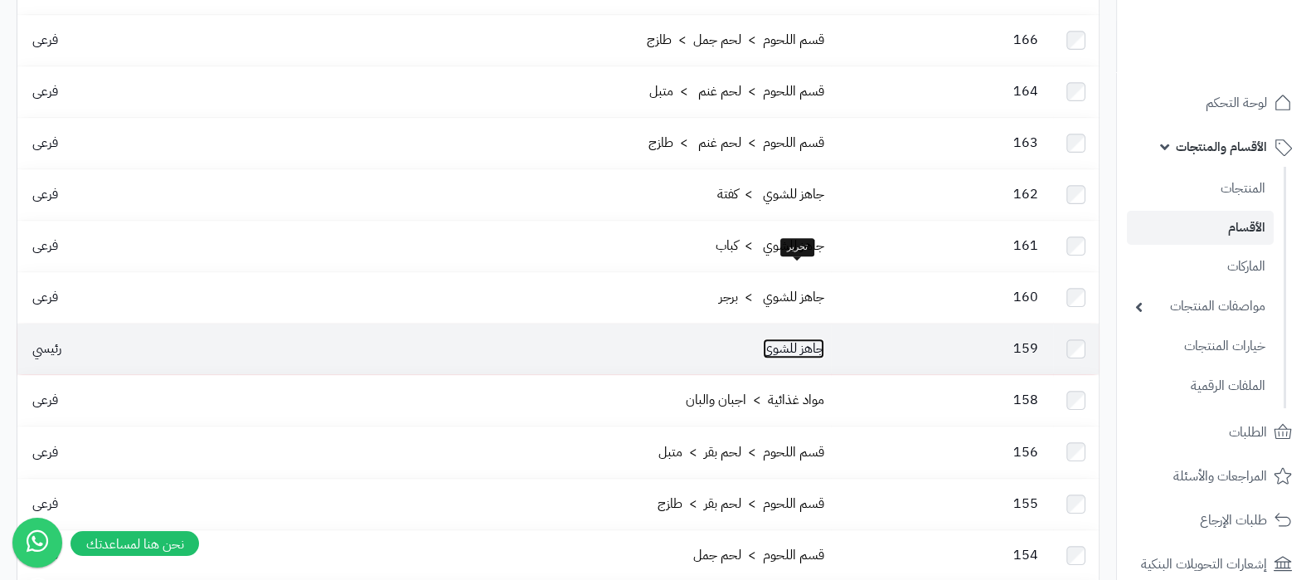
click at [800, 338] on link "جاهز للشوي" at bounding box center [793, 348] width 61 height 20
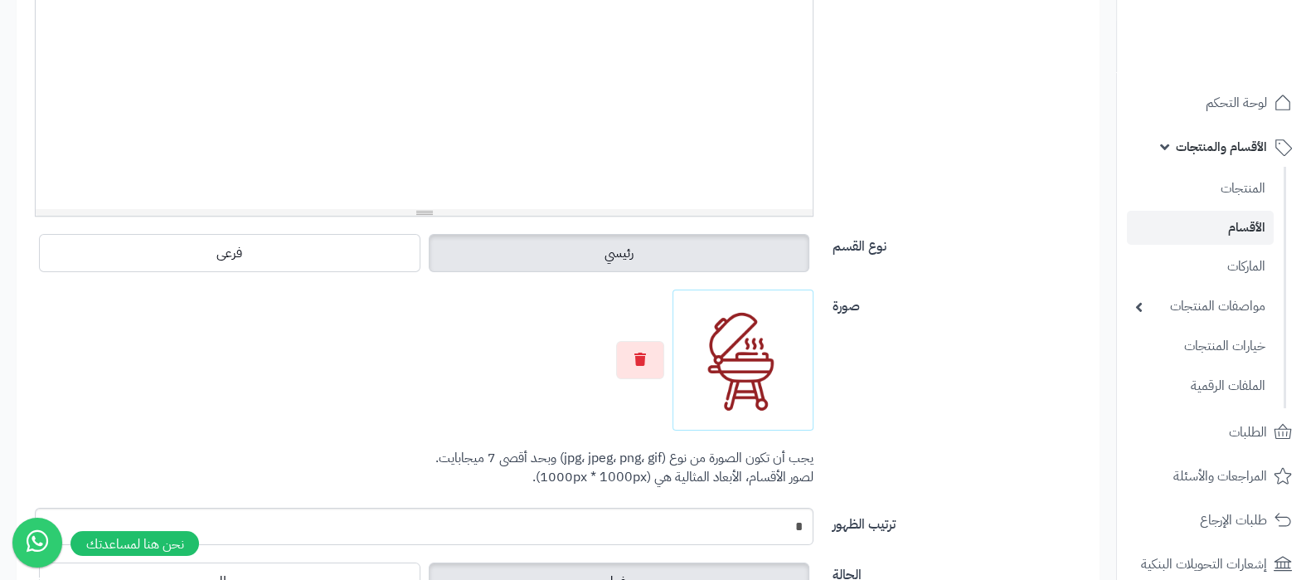
scroll to position [415, 0]
drag, startPoint x: 787, startPoint y: 512, endPoint x: 824, endPoint y: 524, distance: 39.1
click at [824, 524] on div "*" at bounding box center [423, 524] width 803 height 37
type input "*"
click at [944, 425] on div "صورة اختر الصورة الأساسية يجب أن تكون الصورة من نوع (jpg، jpeg، png، gif) وبحد …" at bounding box center [557, 397] width 1071 height 218
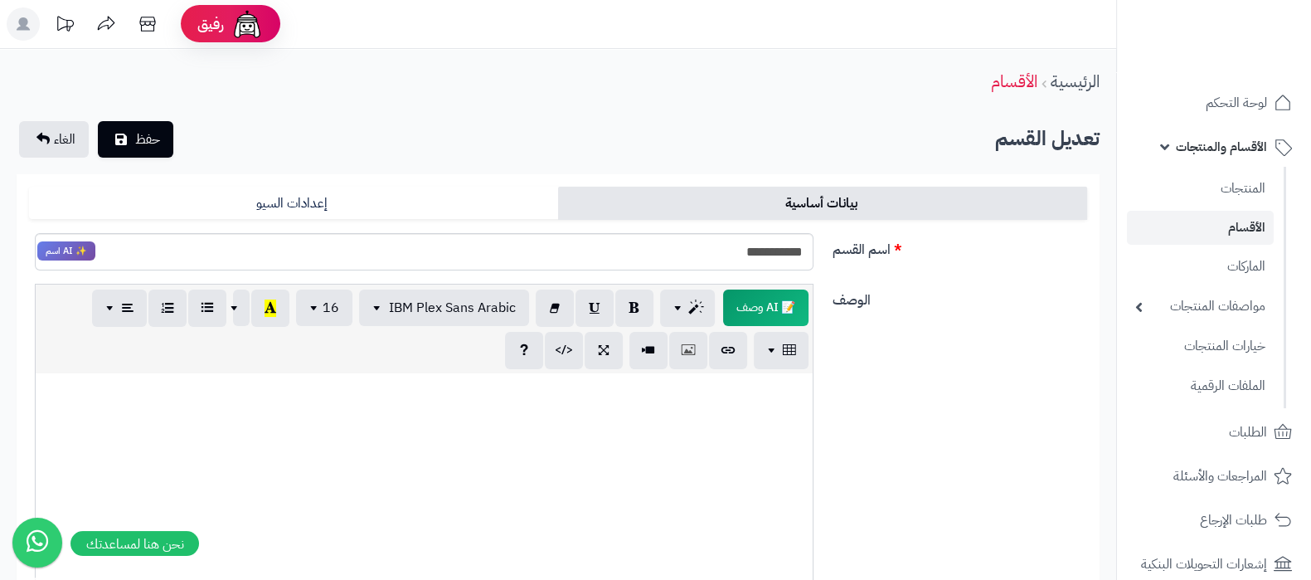
scroll to position [0, 0]
click at [153, 136] on span "حفظ" at bounding box center [147, 139] width 25 height 20
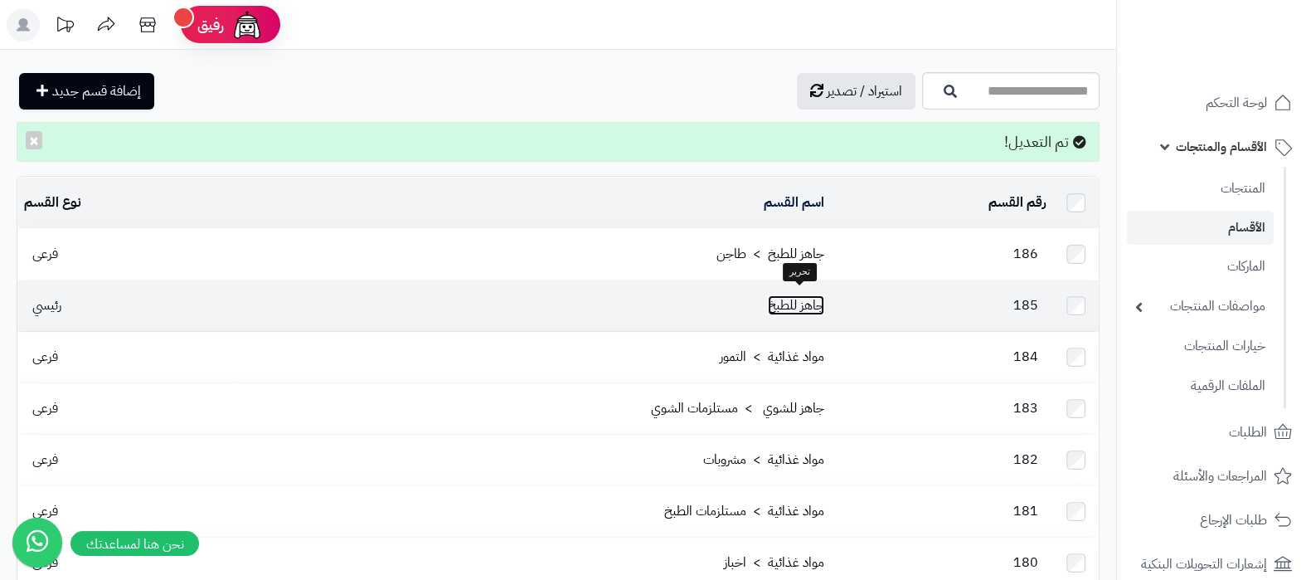
click at [789, 303] on link "جاهز للطبخ" at bounding box center [796, 305] width 56 height 20
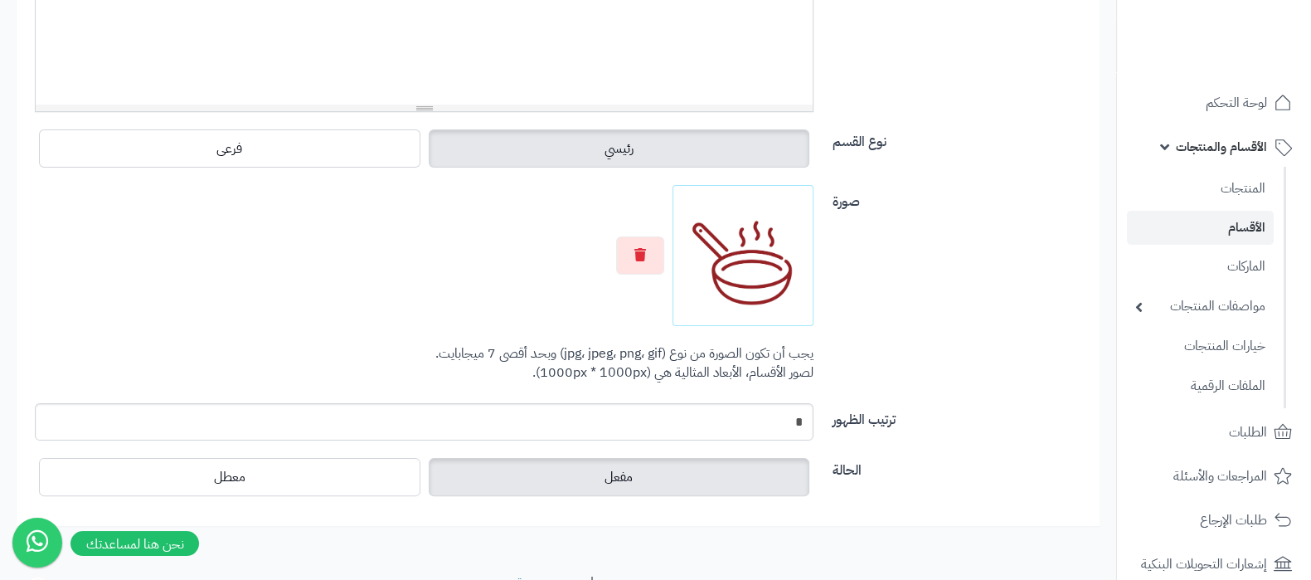
scroll to position [519, 0]
drag, startPoint x: 792, startPoint y: 415, endPoint x: 838, endPoint y: 420, distance: 46.6
click at [835, 420] on div "ترتيب الظهور *" at bounding box center [557, 427] width 1071 height 51
type input "*"
click at [932, 366] on div "صورة اختر الصورة الأساسية يجب أن تكون الصورة من نوع (jpg، jpeg، png، gif) وبحد …" at bounding box center [557, 293] width 1071 height 218
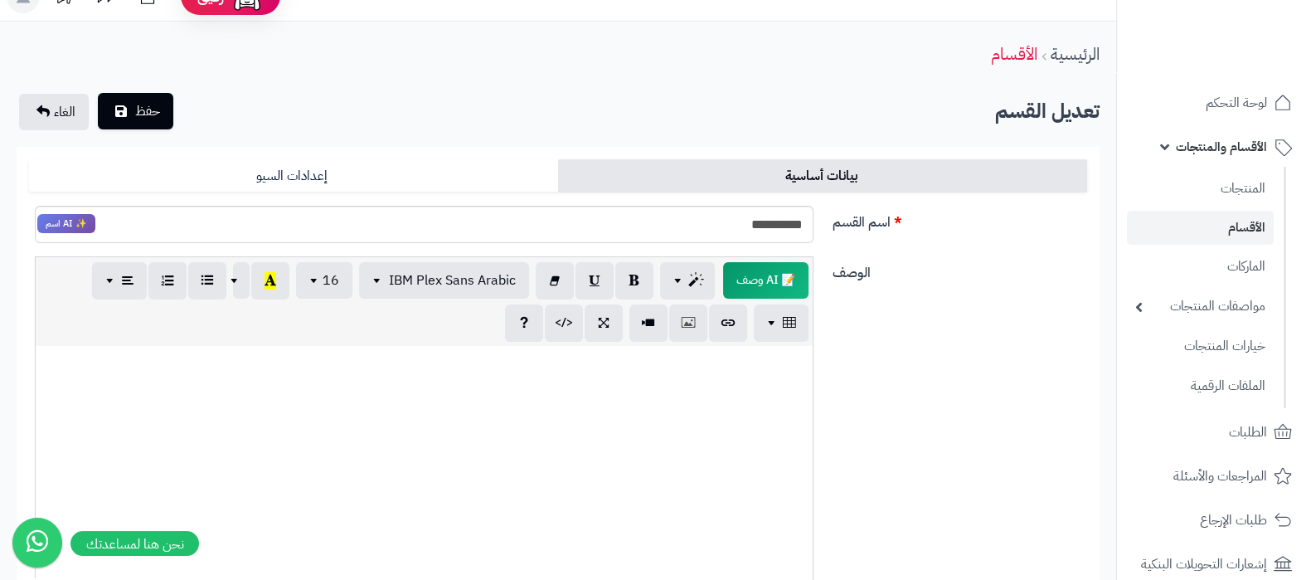
scroll to position [0, 0]
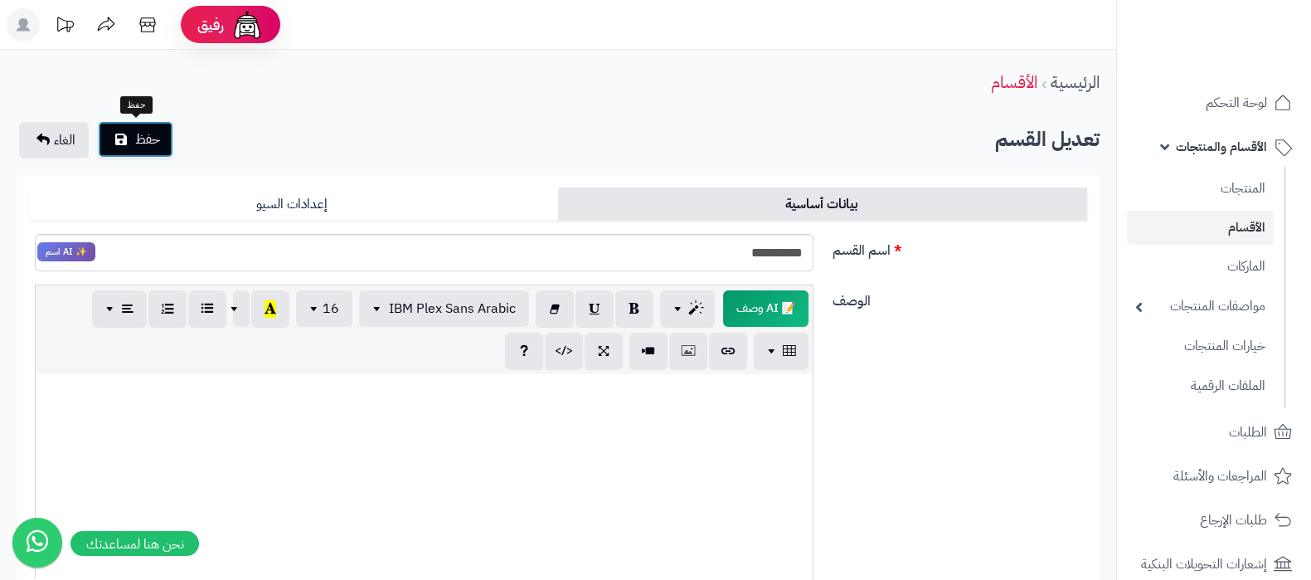
click at [117, 143] on icon "submit" at bounding box center [121, 139] width 12 height 13
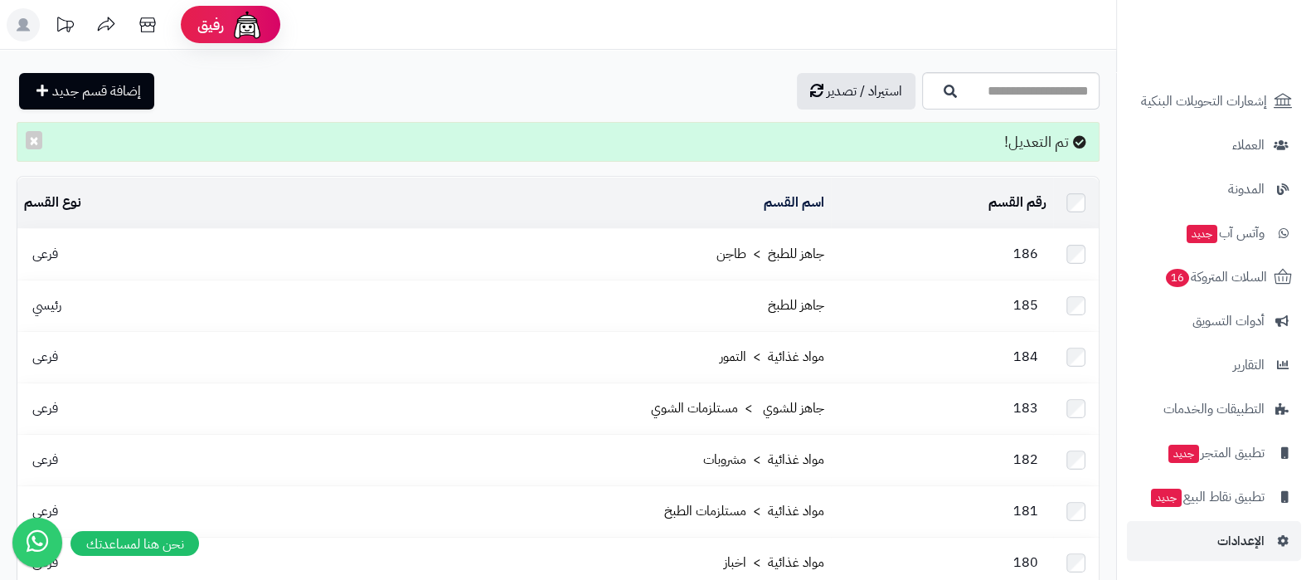
scroll to position [463, 0]
click at [1201, 550] on link "الإعدادات" at bounding box center [1214, 540] width 174 height 40
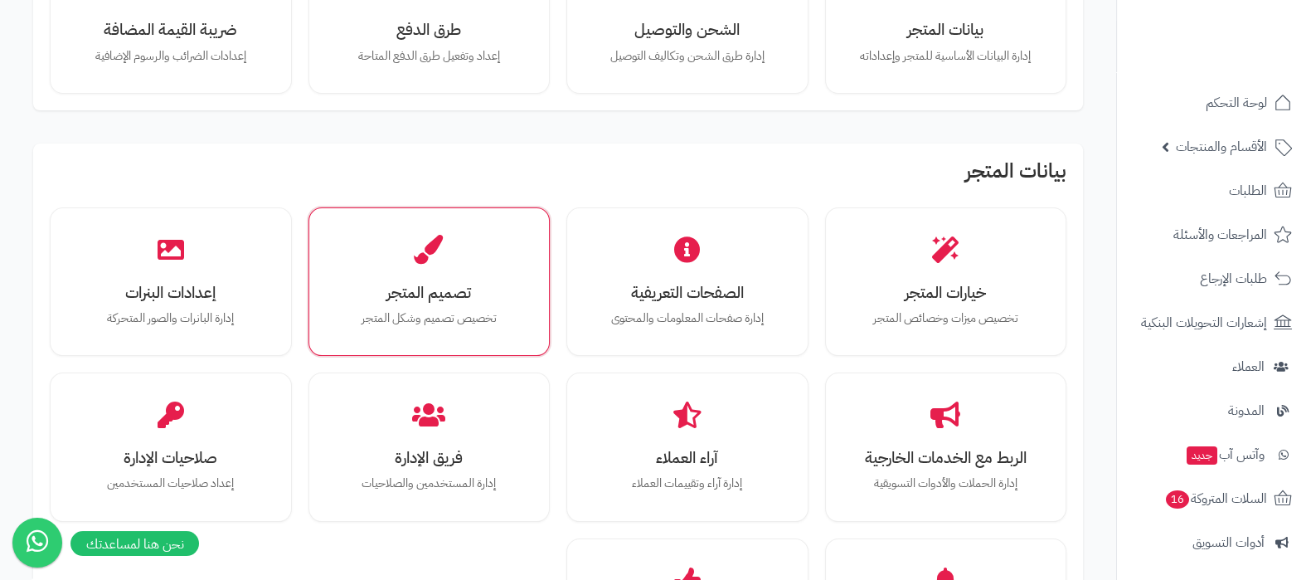
scroll to position [206, 0]
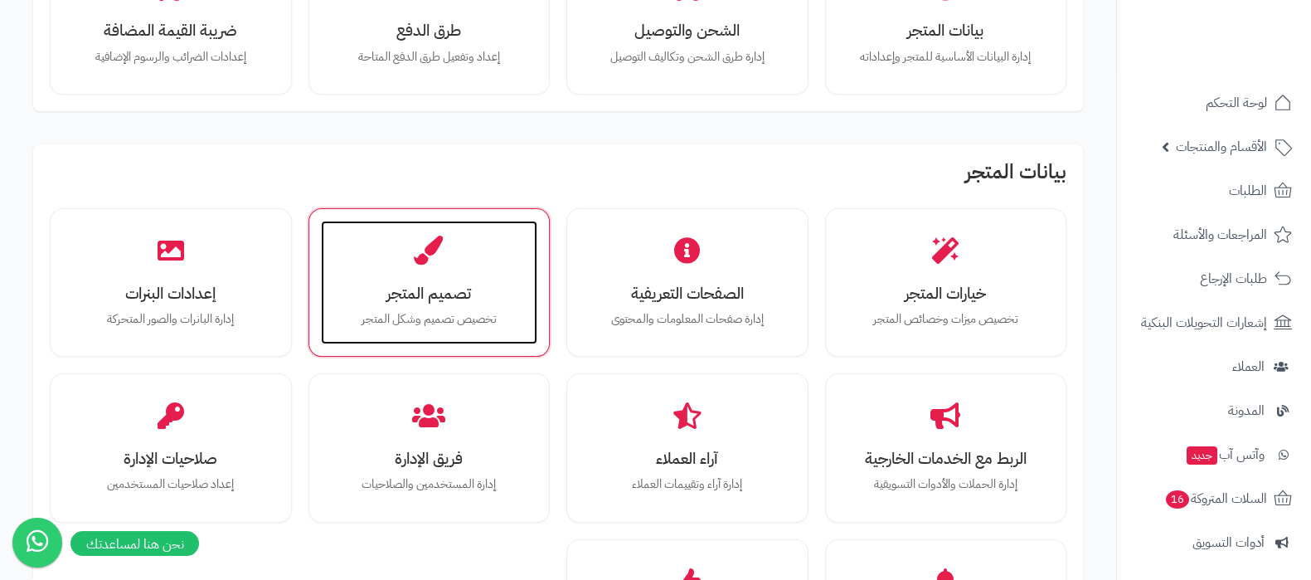
click at [395, 245] on div "تصميم المتجر تخصيص تصميم وشكل المتجر" at bounding box center [429, 283] width 217 height 124
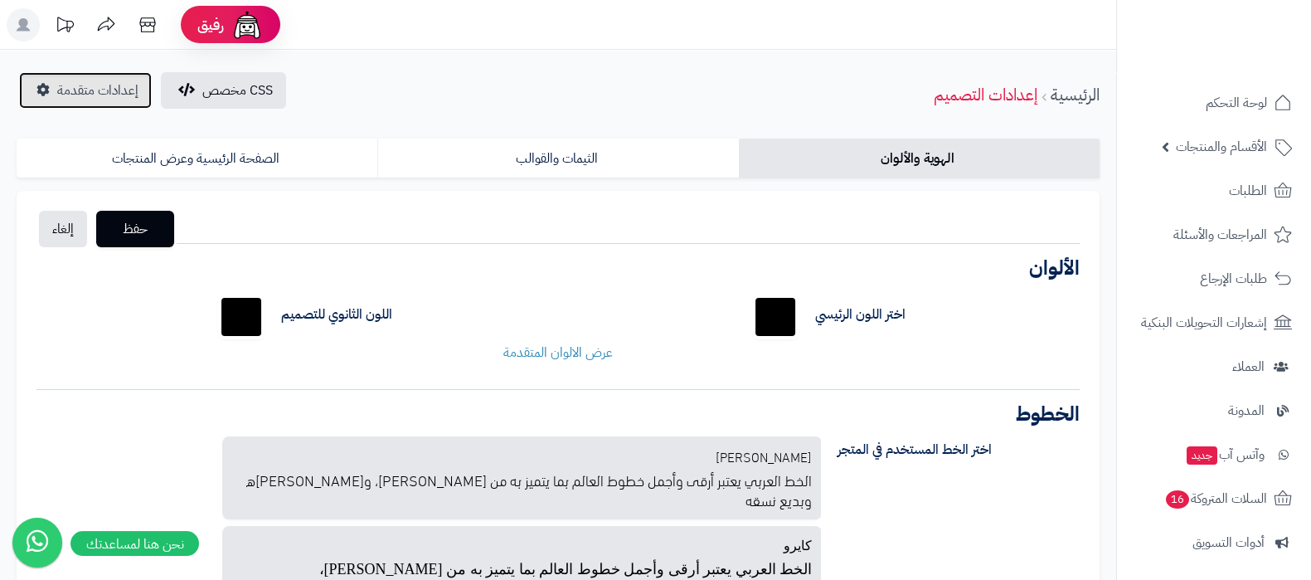
click at [111, 104] on link "إعدادات متقدمة" at bounding box center [85, 90] width 133 height 36
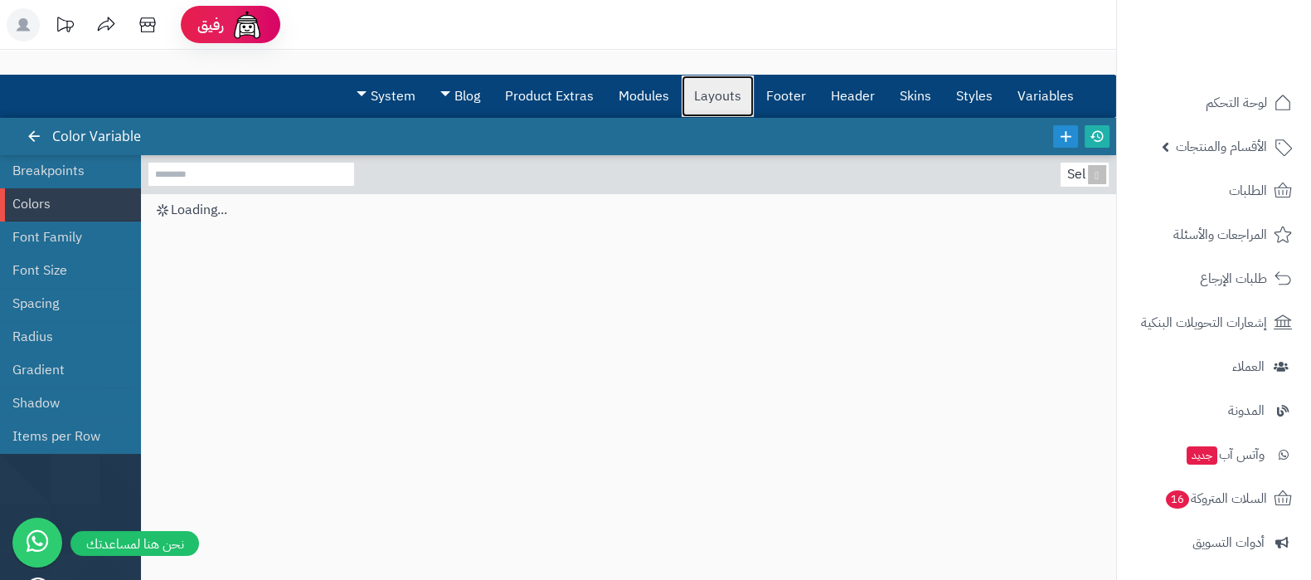
click at [721, 100] on link "Layouts" at bounding box center [718, 95] width 72 height 41
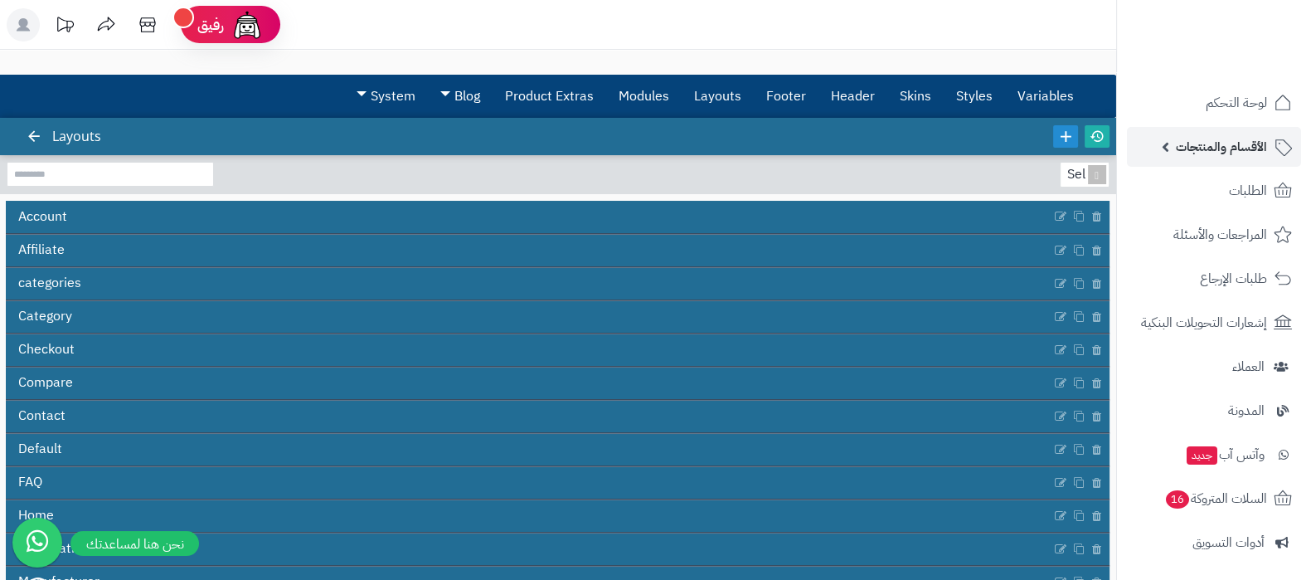
drag, startPoint x: 1193, startPoint y: 148, endPoint x: 1240, endPoint y: 142, distance: 46.8
click at [1240, 142] on span "الأقسام والمنتجات" at bounding box center [1221, 146] width 91 height 23
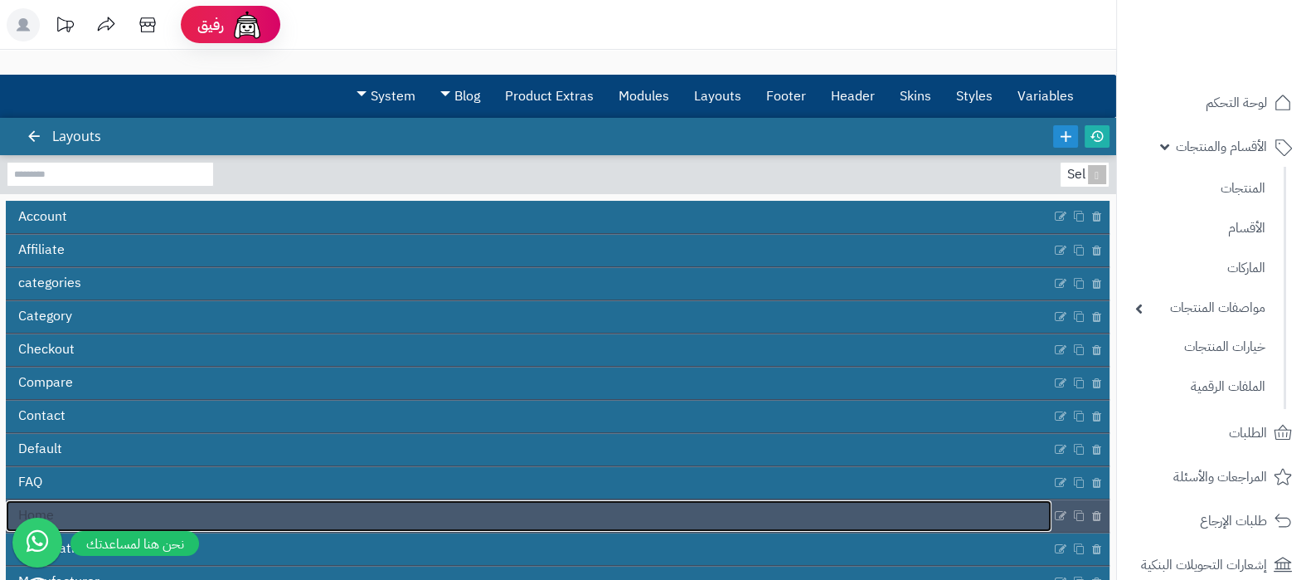
click at [580, 516] on link "Home" at bounding box center [529, 516] width 1046 height 32
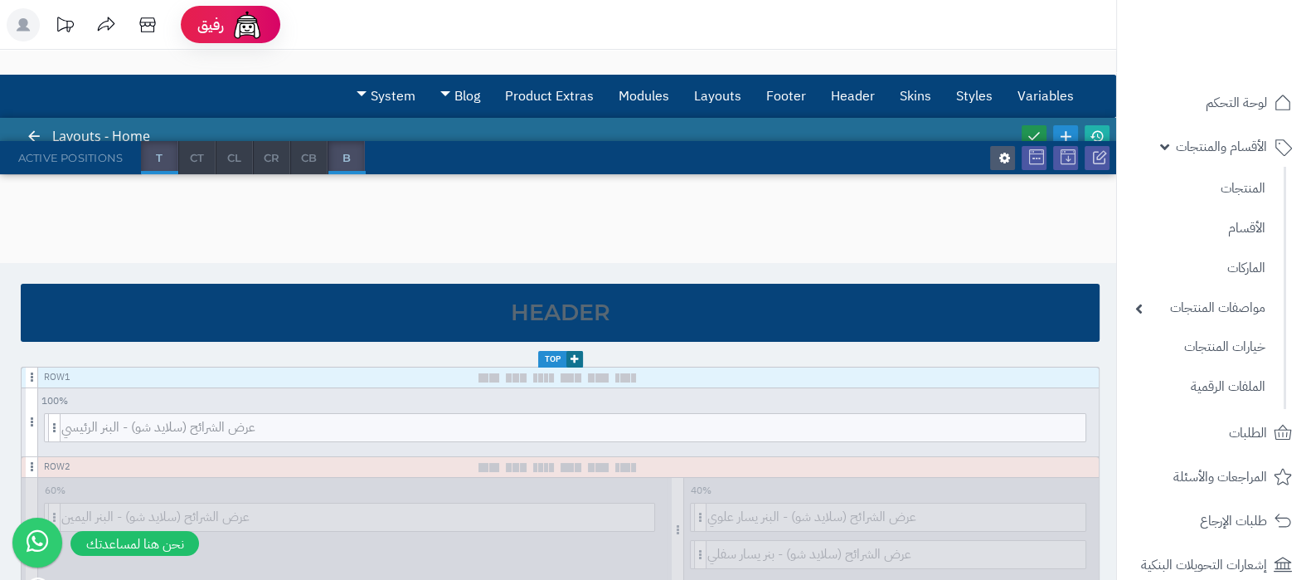
click at [1030, 133] on icon at bounding box center [1033, 136] width 15 height 15
click at [1096, 134] on icon at bounding box center [1096, 136] width 15 height 15
click at [1038, 139] on icon at bounding box center [1033, 136] width 15 height 15
click at [1094, 133] on icon at bounding box center [1096, 136] width 15 height 15
click at [1022, 130] on link at bounding box center [1033, 136] width 25 height 22
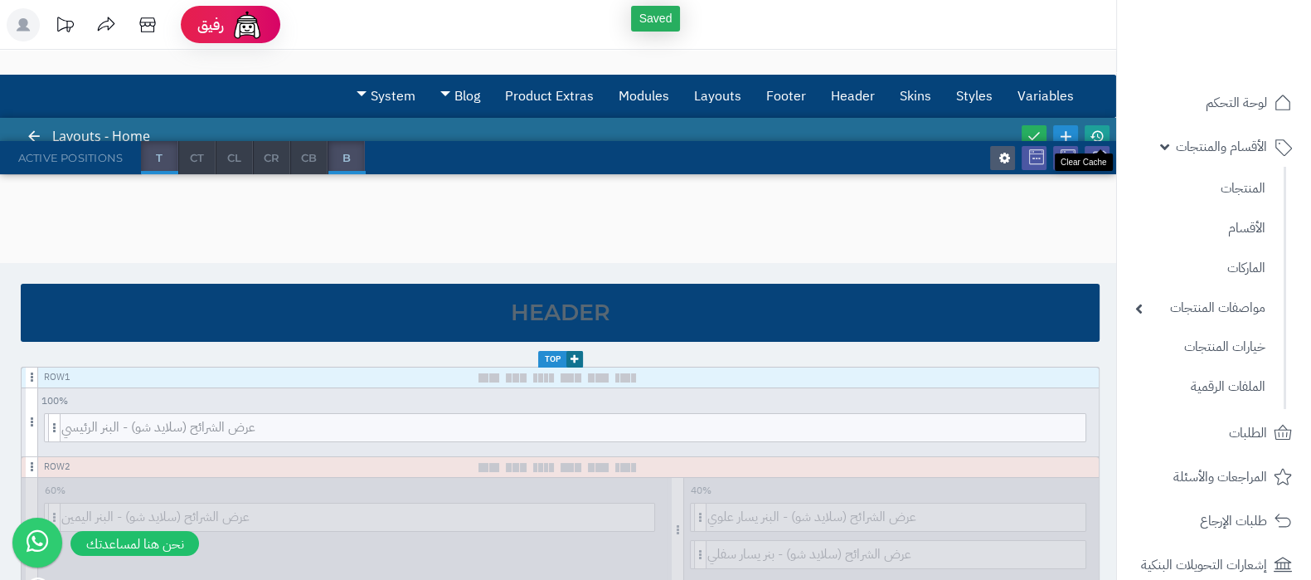
click at [1100, 130] on icon at bounding box center [1096, 136] width 15 height 15
click at [1025, 133] on link at bounding box center [1033, 136] width 25 height 22
click at [1100, 129] on icon at bounding box center [1096, 136] width 15 height 15
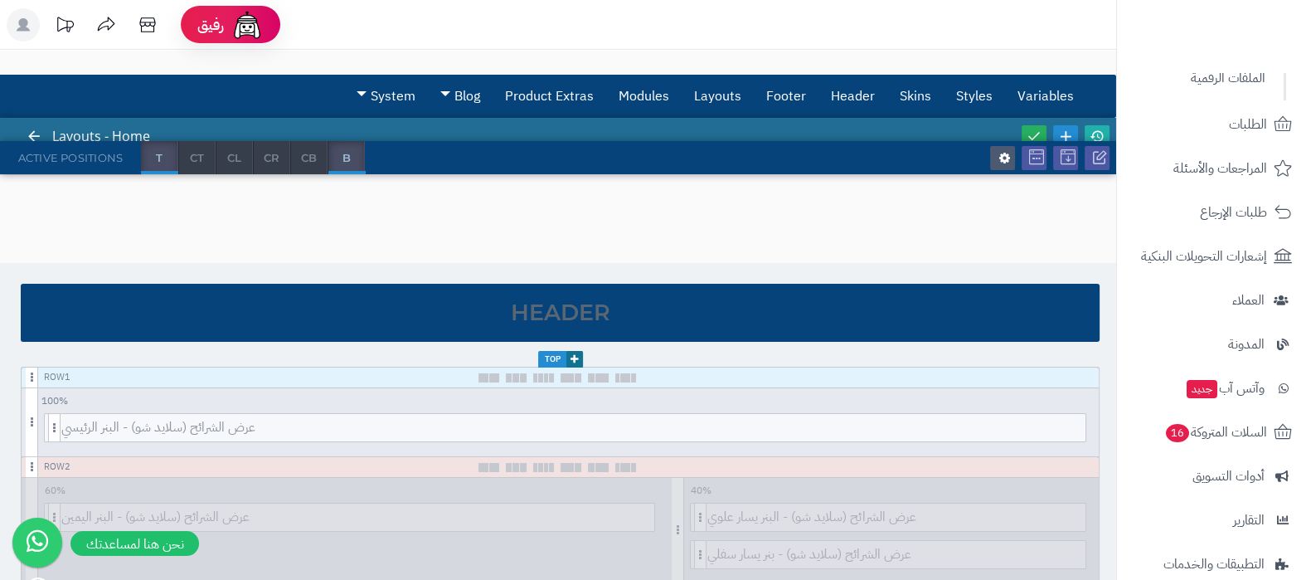
scroll to position [414, 0]
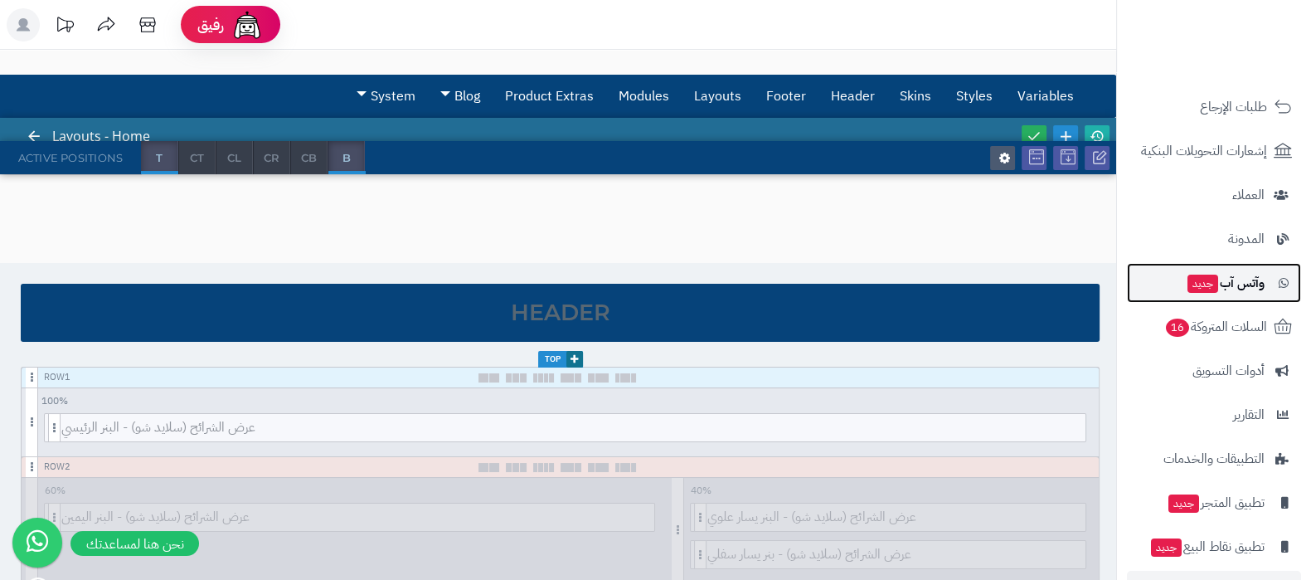
click at [1204, 277] on span "جديد" at bounding box center [1202, 283] width 31 height 18
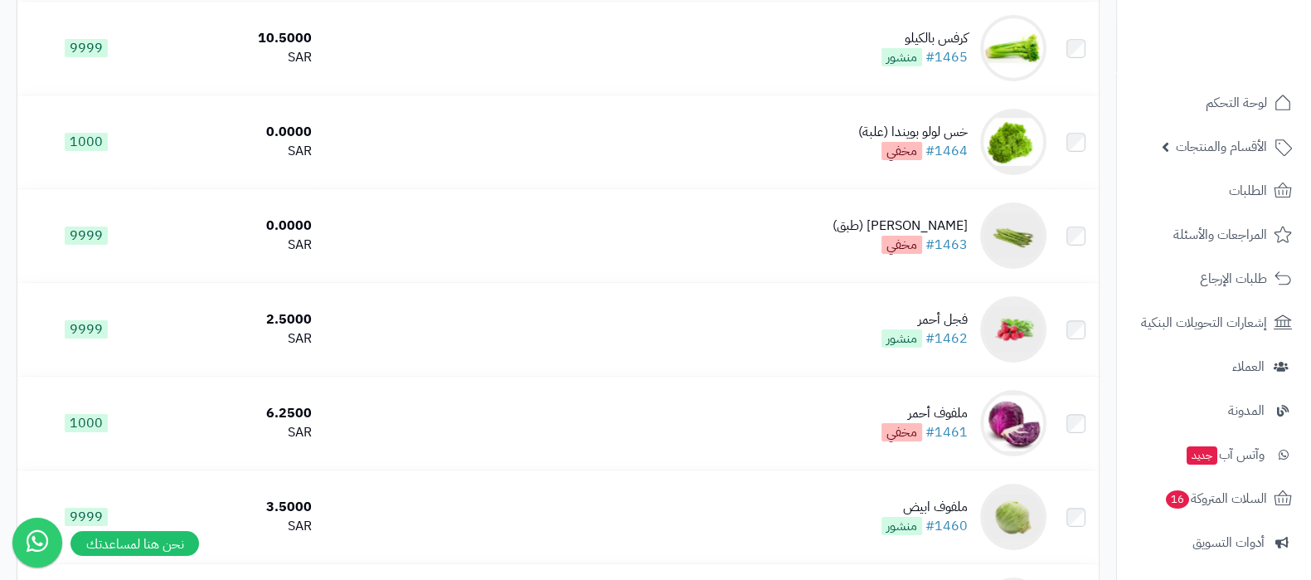
scroll to position [103, 0]
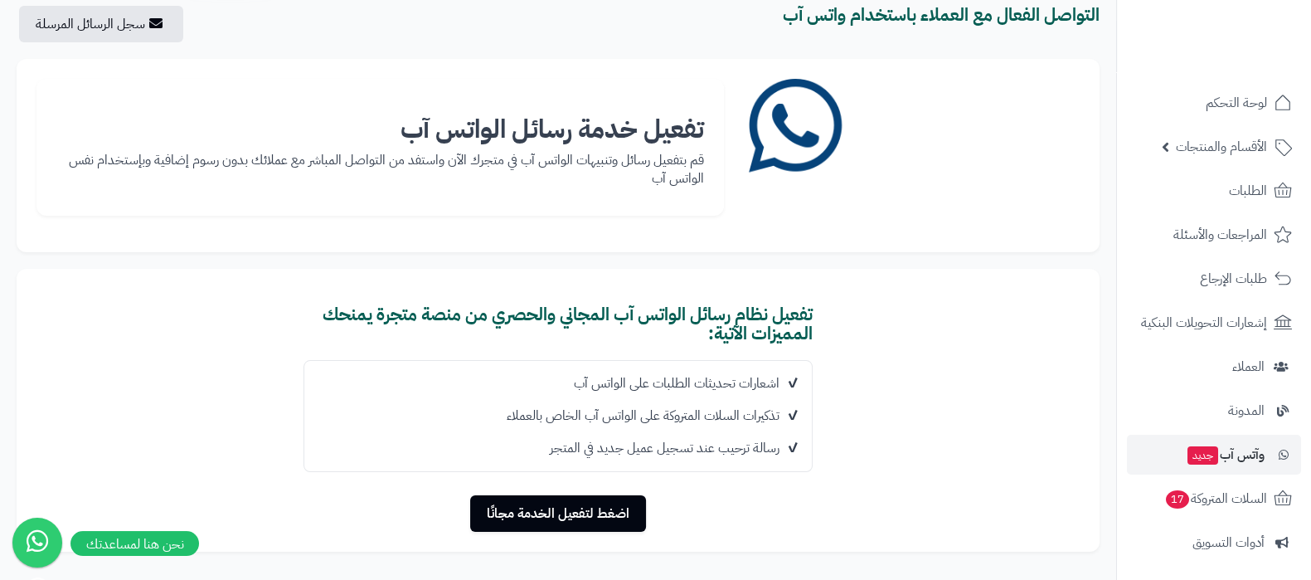
scroll to position [223, 0]
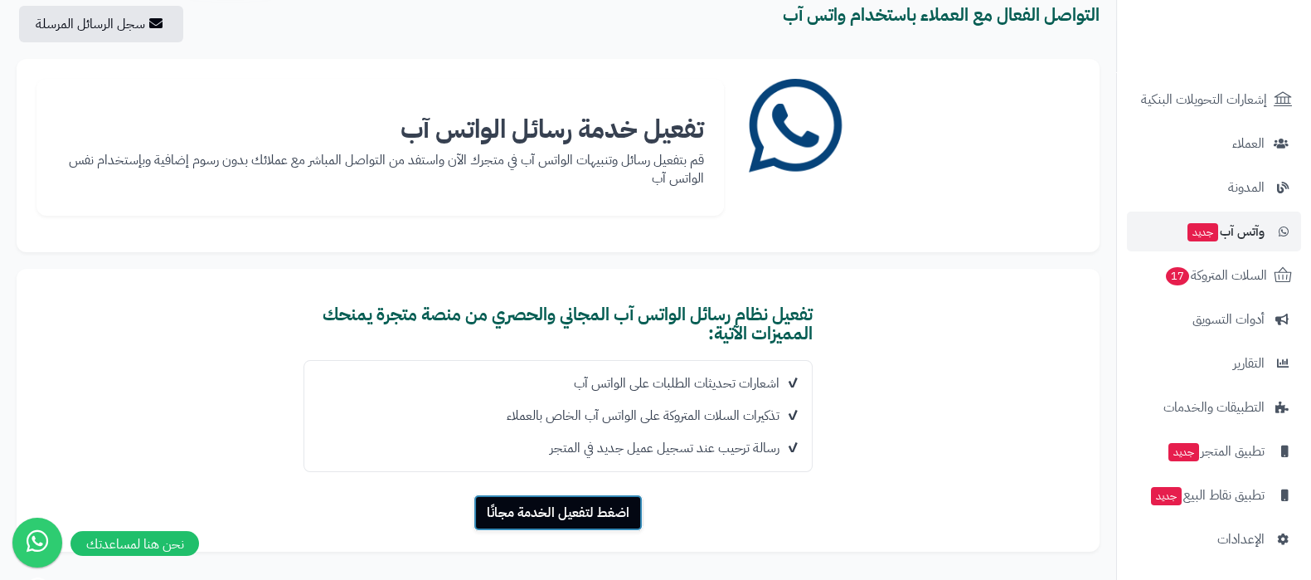
click at [539, 509] on button "اضغط لتفعيل الخدمة مجانًا" at bounding box center [557, 512] width 169 height 36
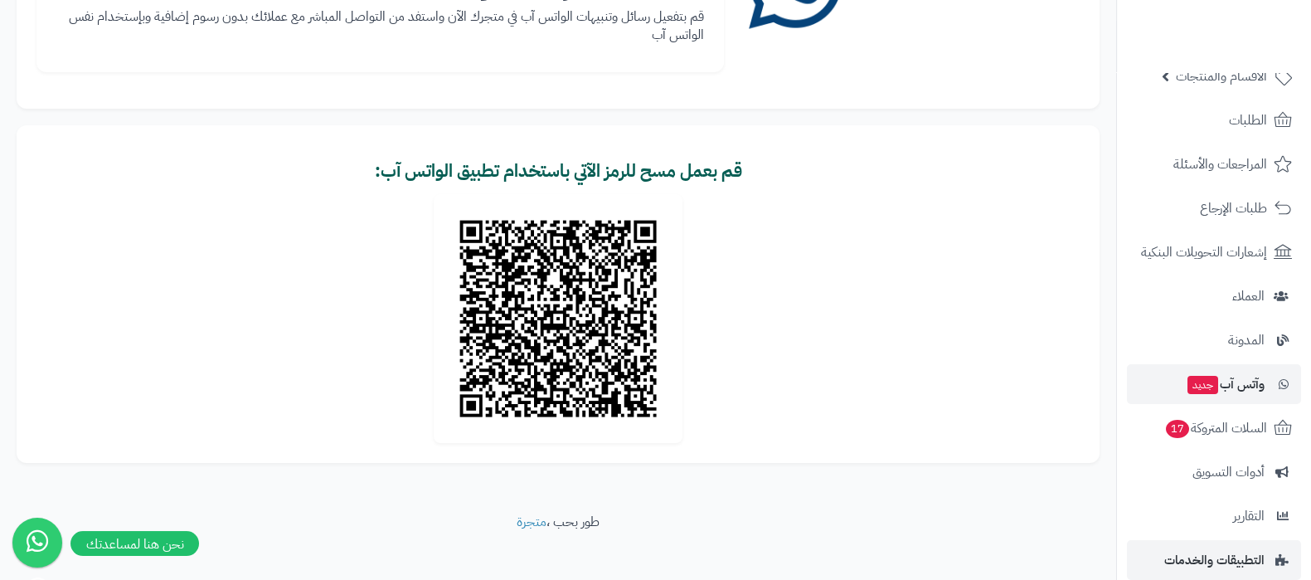
scroll to position [103, 0]
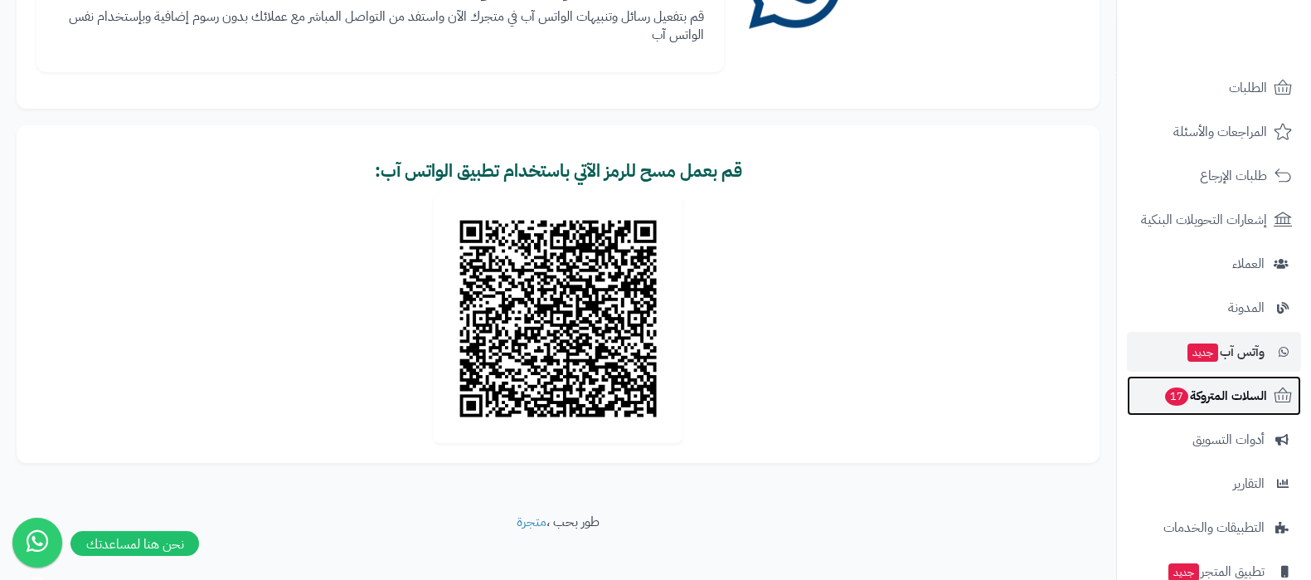
click at [1211, 381] on link "السلات المتروكة 17" at bounding box center [1214, 396] width 174 height 40
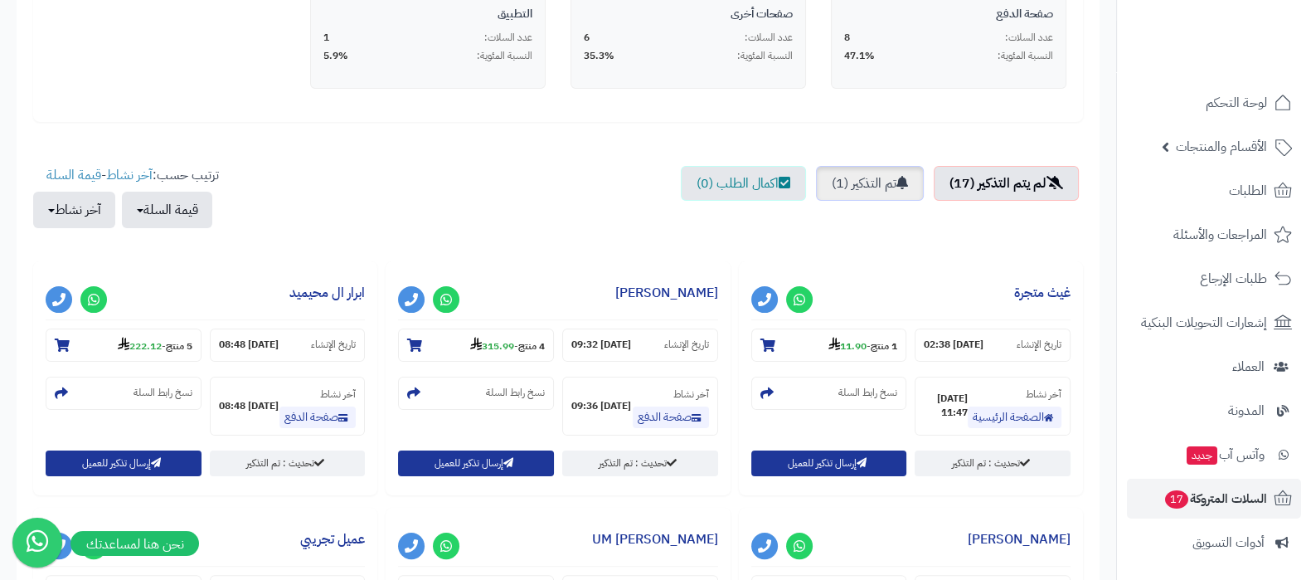
scroll to position [414, 0]
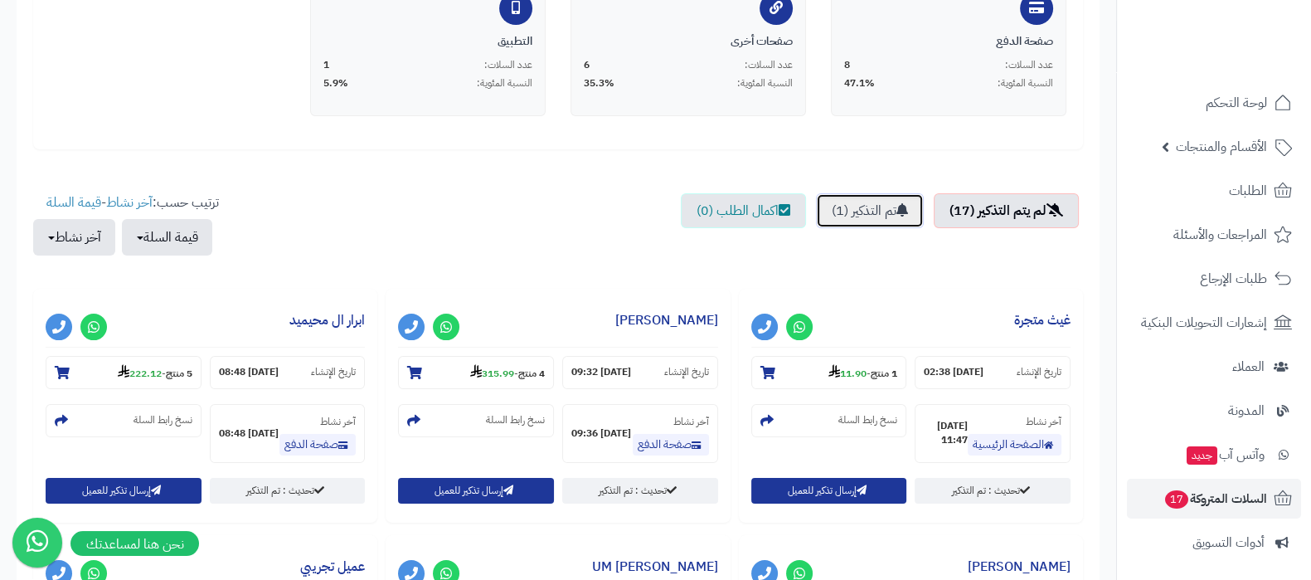
click at [858, 212] on link "تم التذكير (1)" at bounding box center [870, 210] width 108 height 35
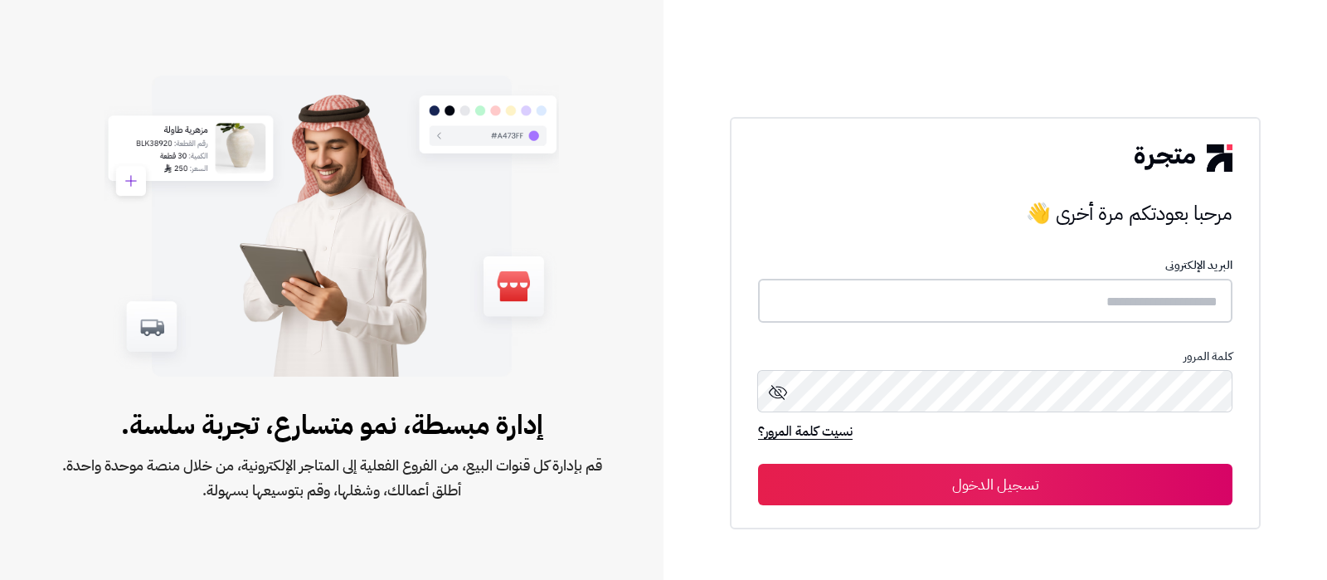
click at [1041, 308] on input "text" at bounding box center [995, 301] width 474 height 44
type input "**********"
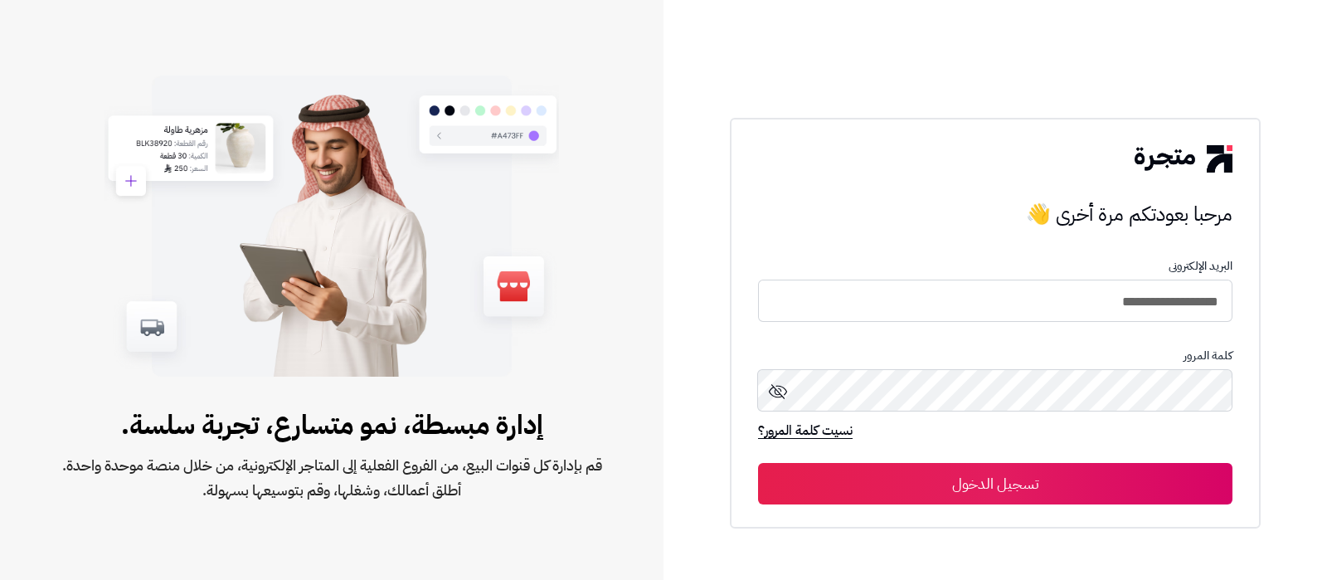
click at [758, 463] on button "تسجيل الدخول" at bounding box center [995, 483] width 474 height 41
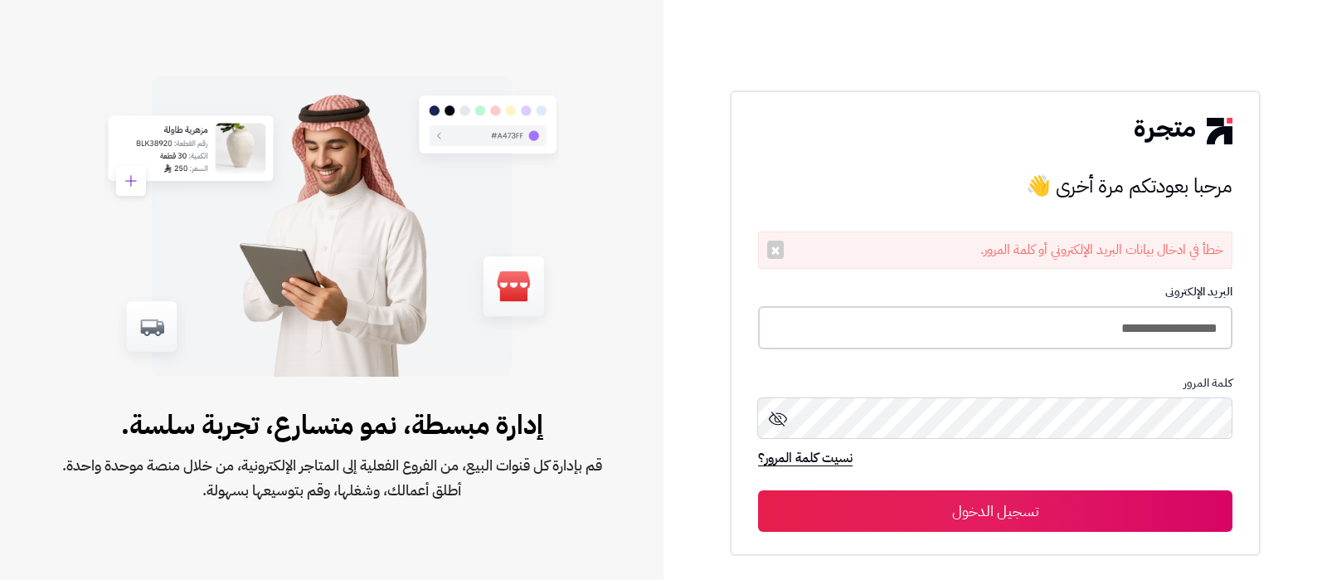
drag, startPoint x: 1022, startPoint y: 321, endPoint x: 987, endPoint y: 328, distance: 36.3
click at [1022, 321] on input "**********" at bounding box center [995, 328] width 474 height 44
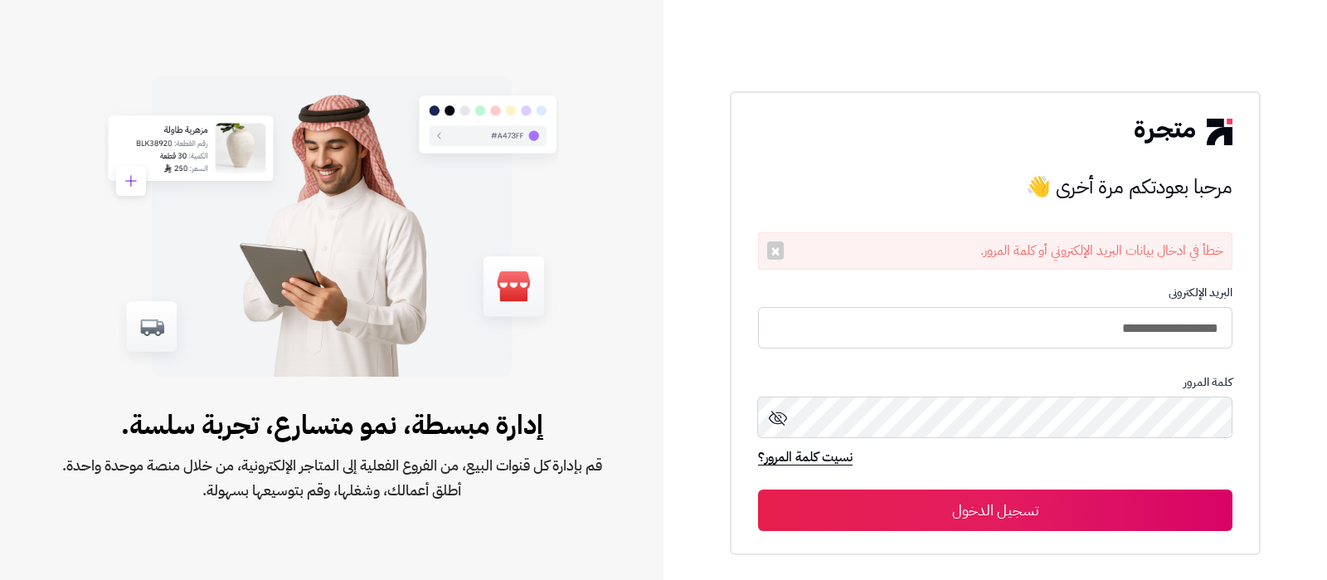
type input "**********"
click at [758, 489] on button "تسجيل الدخول" at bounding box center [995, 509] width 474 height 41
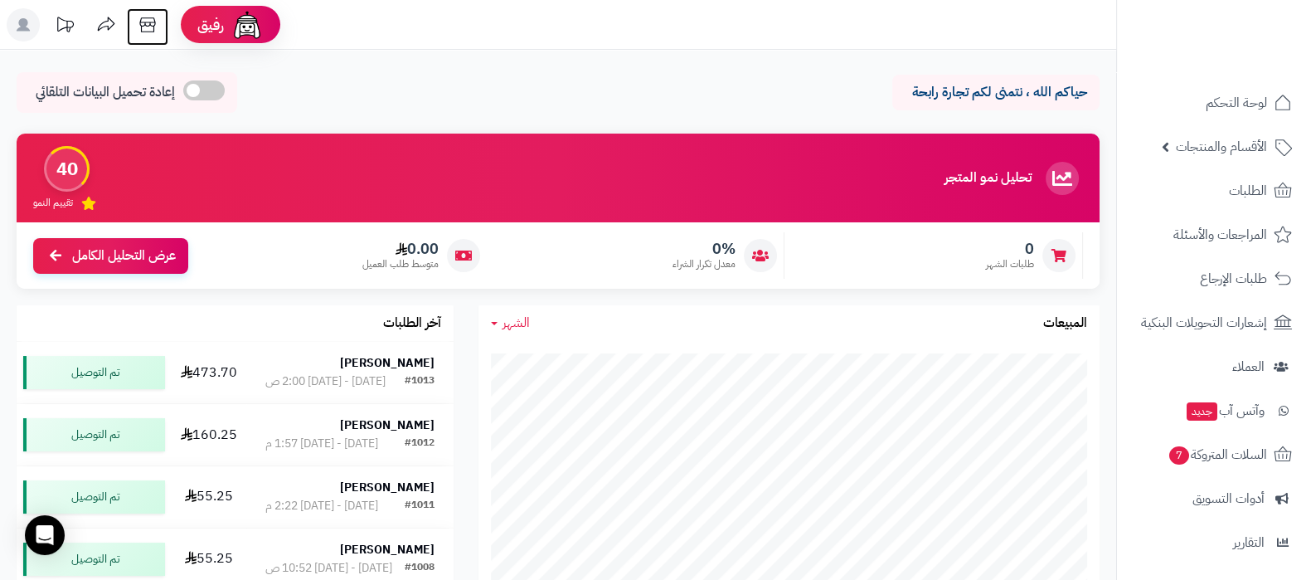
click at [141, 25] on icon at bounding box center [147, 24] width 16 height 15
